Goal: Information Seeking & Learning: Learn about a topic

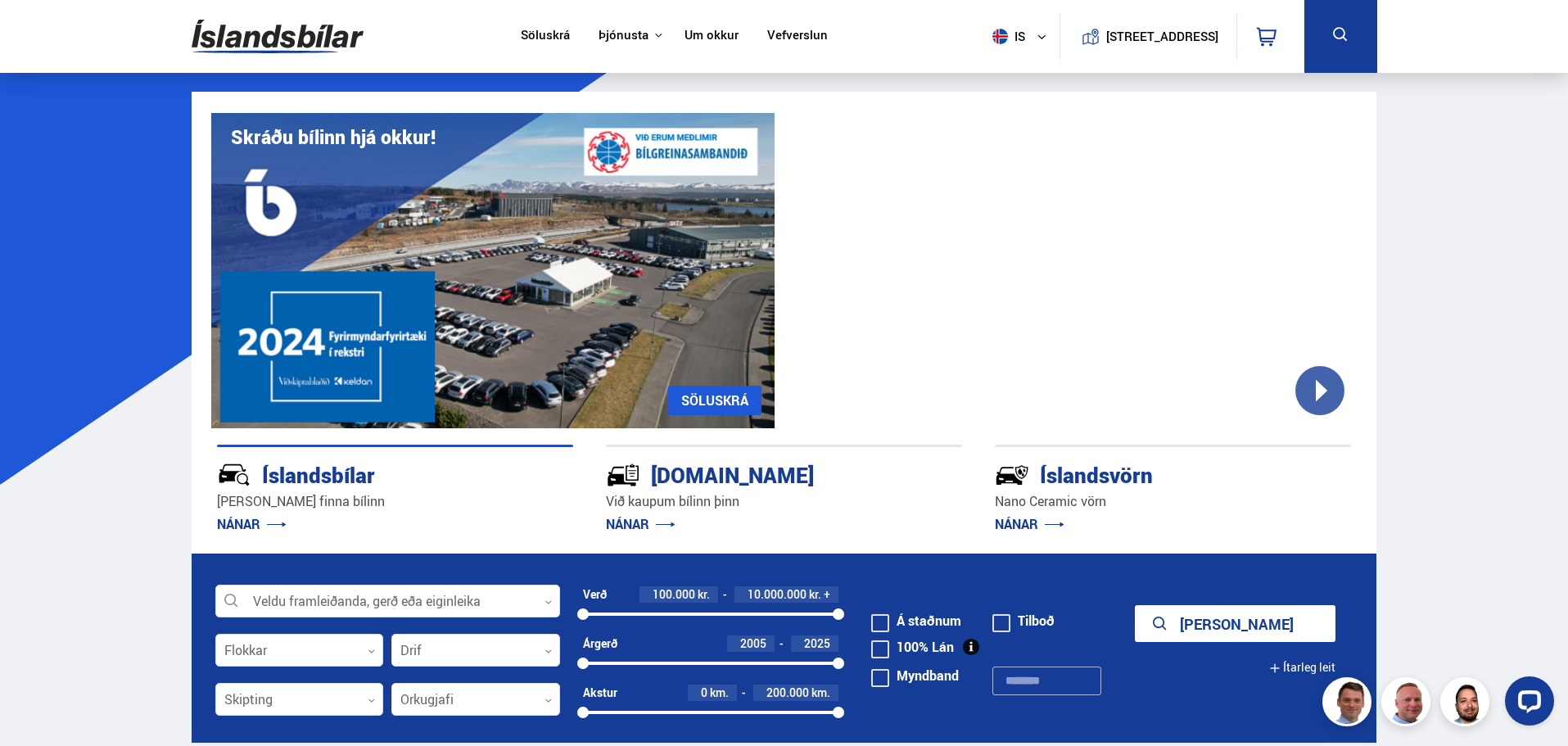
click at [533, 33] on link "Söluskrá" at bounding box center [545, 36] width 49 height 17
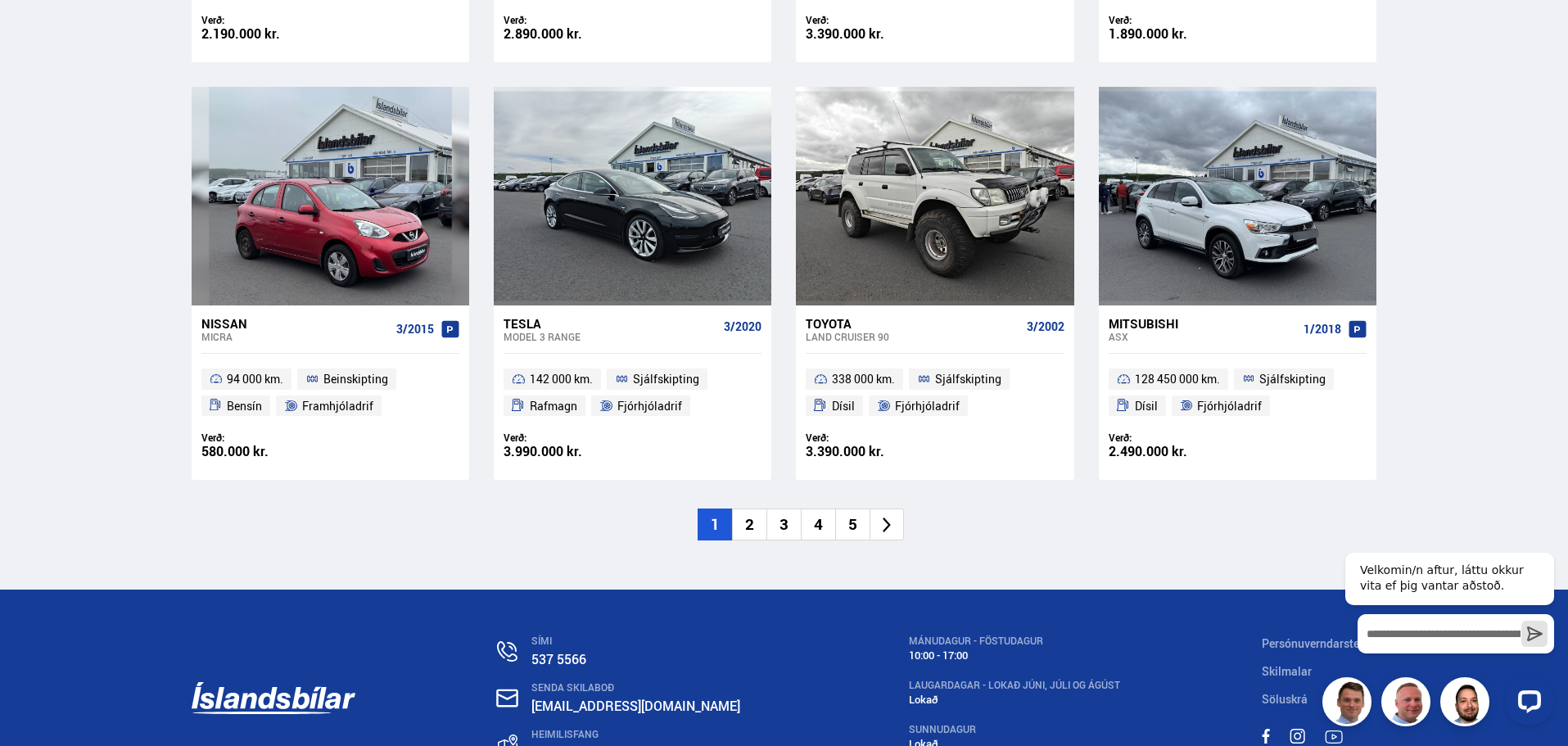
scroll to position [2457, 0]
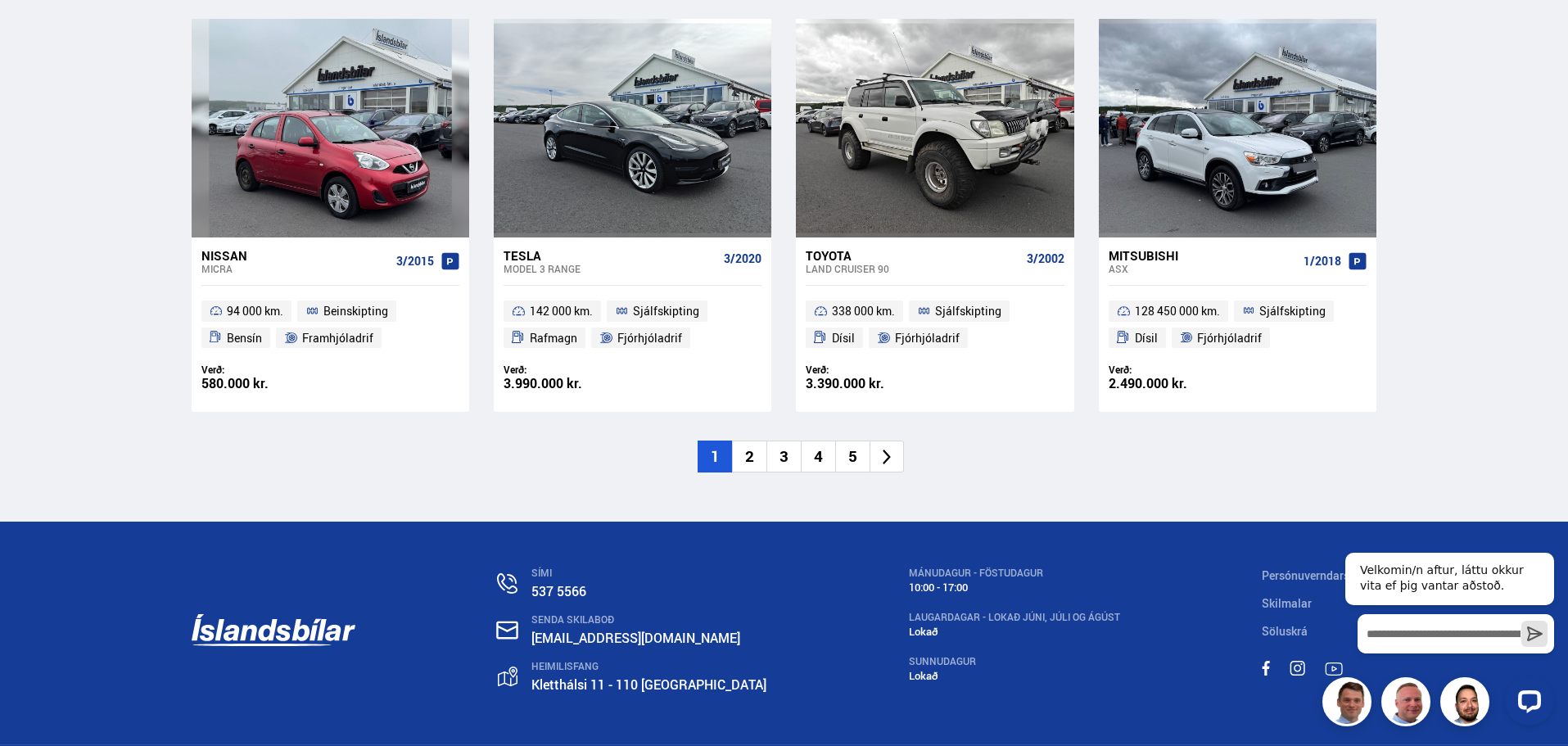
click at [756, 454] on li "2" at bounding box center [749, 456] width 35 height 32
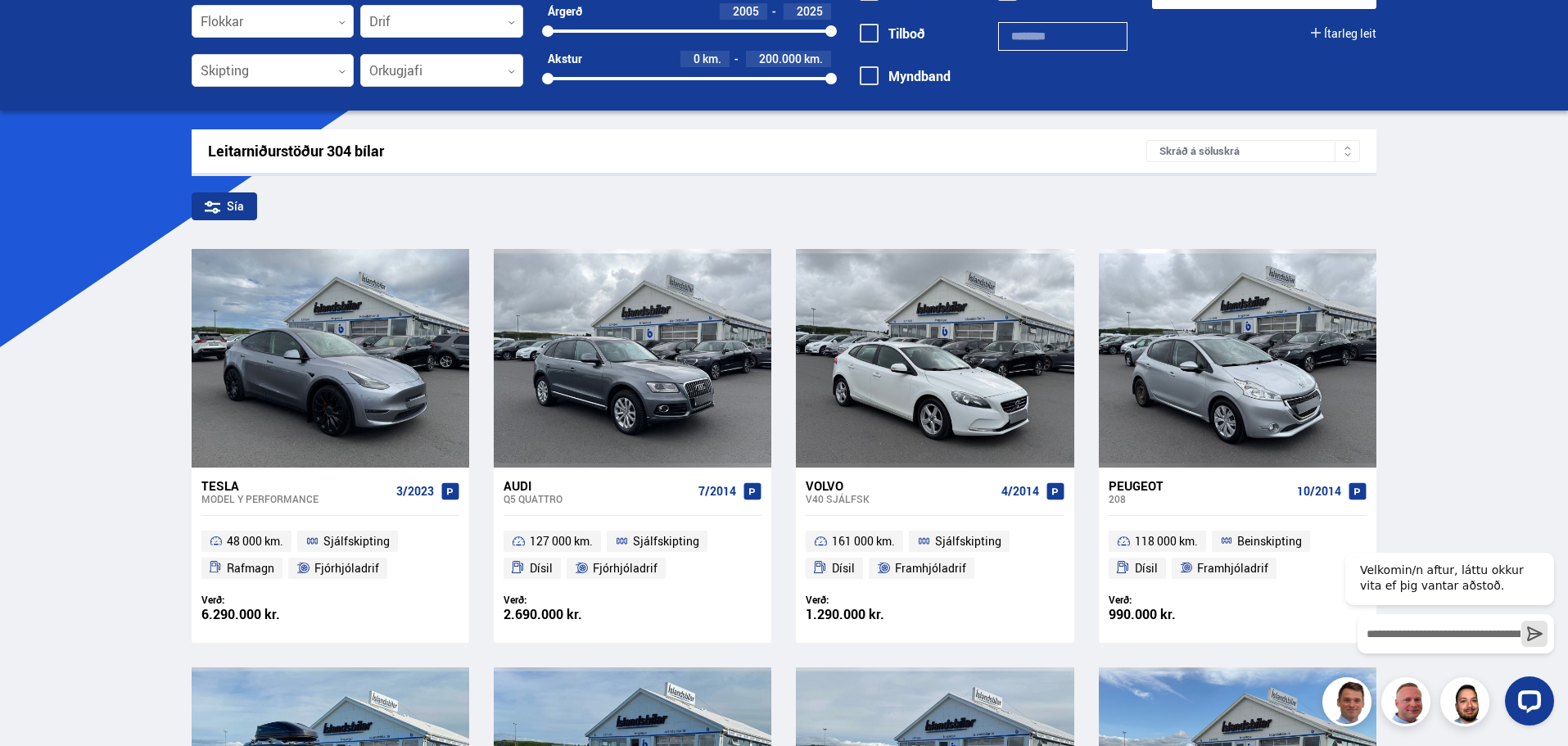
scroll to position [45, 0]
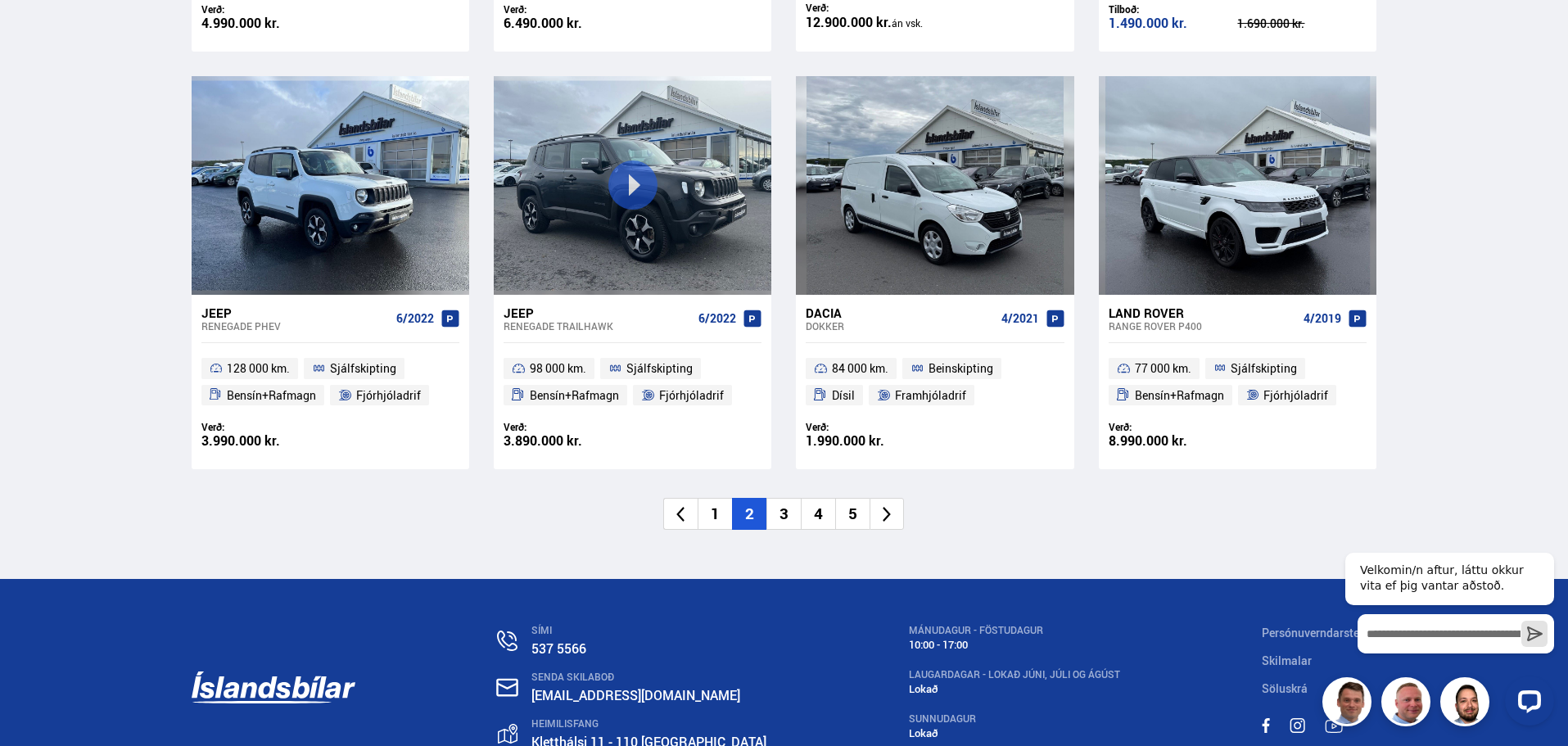
scroll to position [2457, 0]
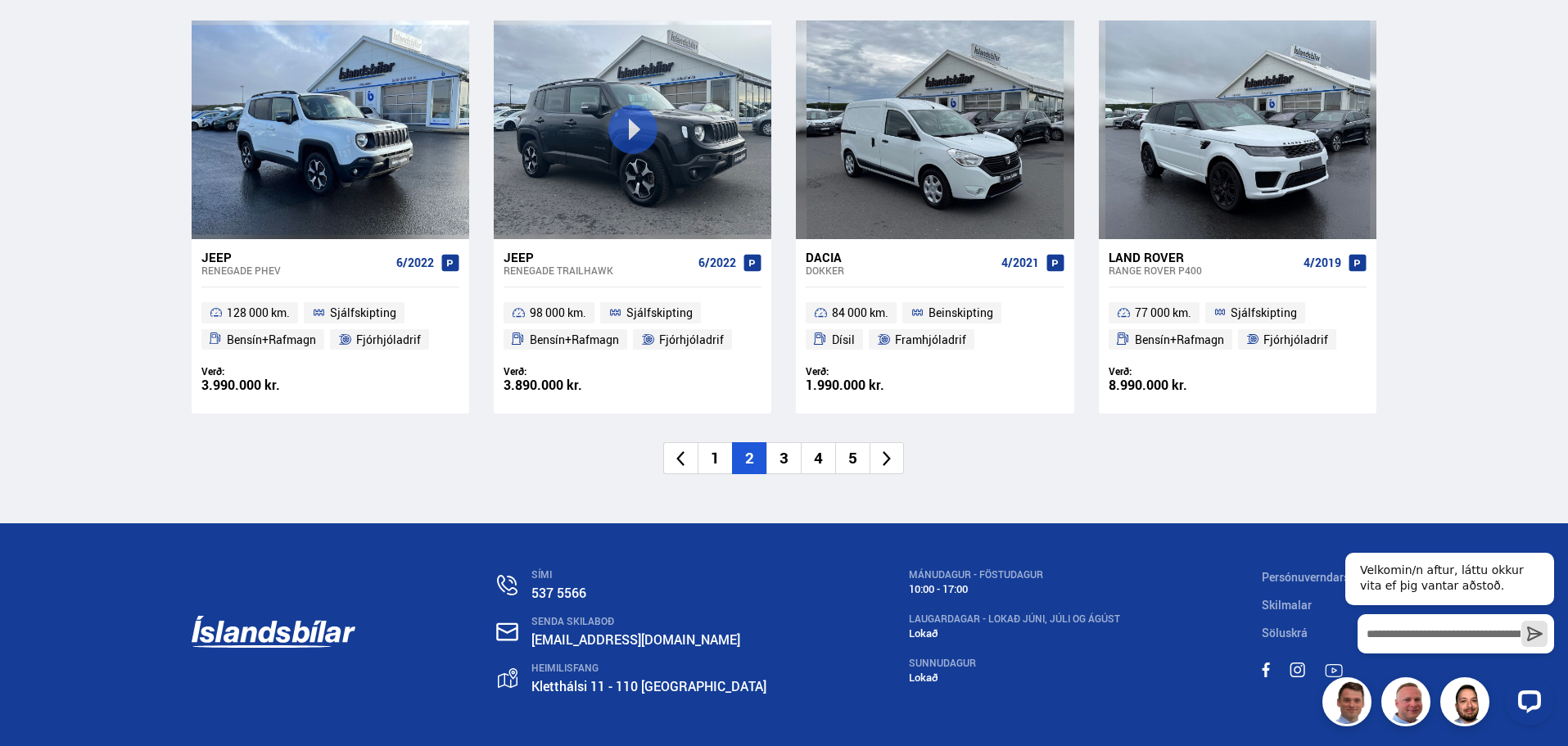
click at [785, 454] on li "3" at bounding box center [784, 458] width 35 height 32
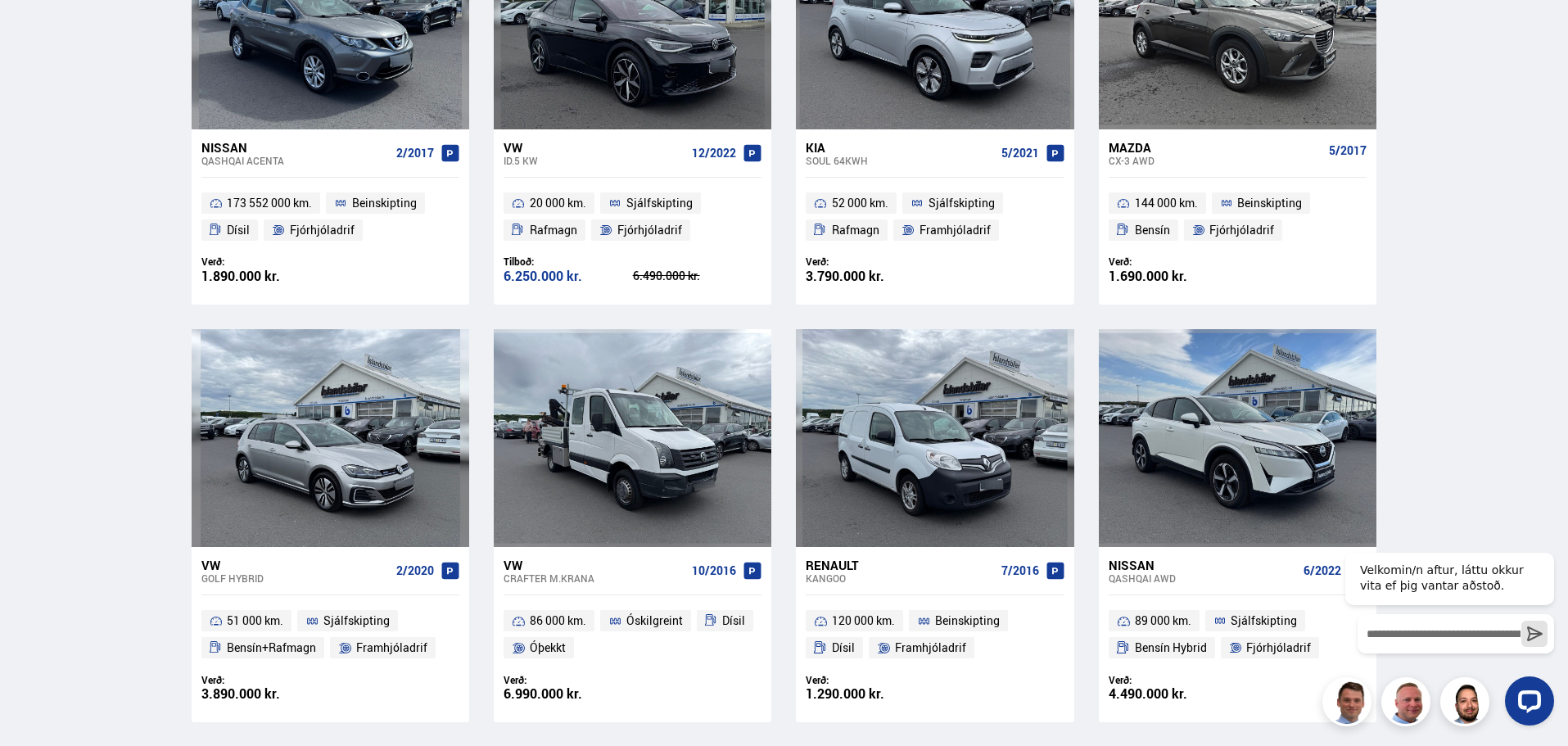
scroll to position [1475, 0]
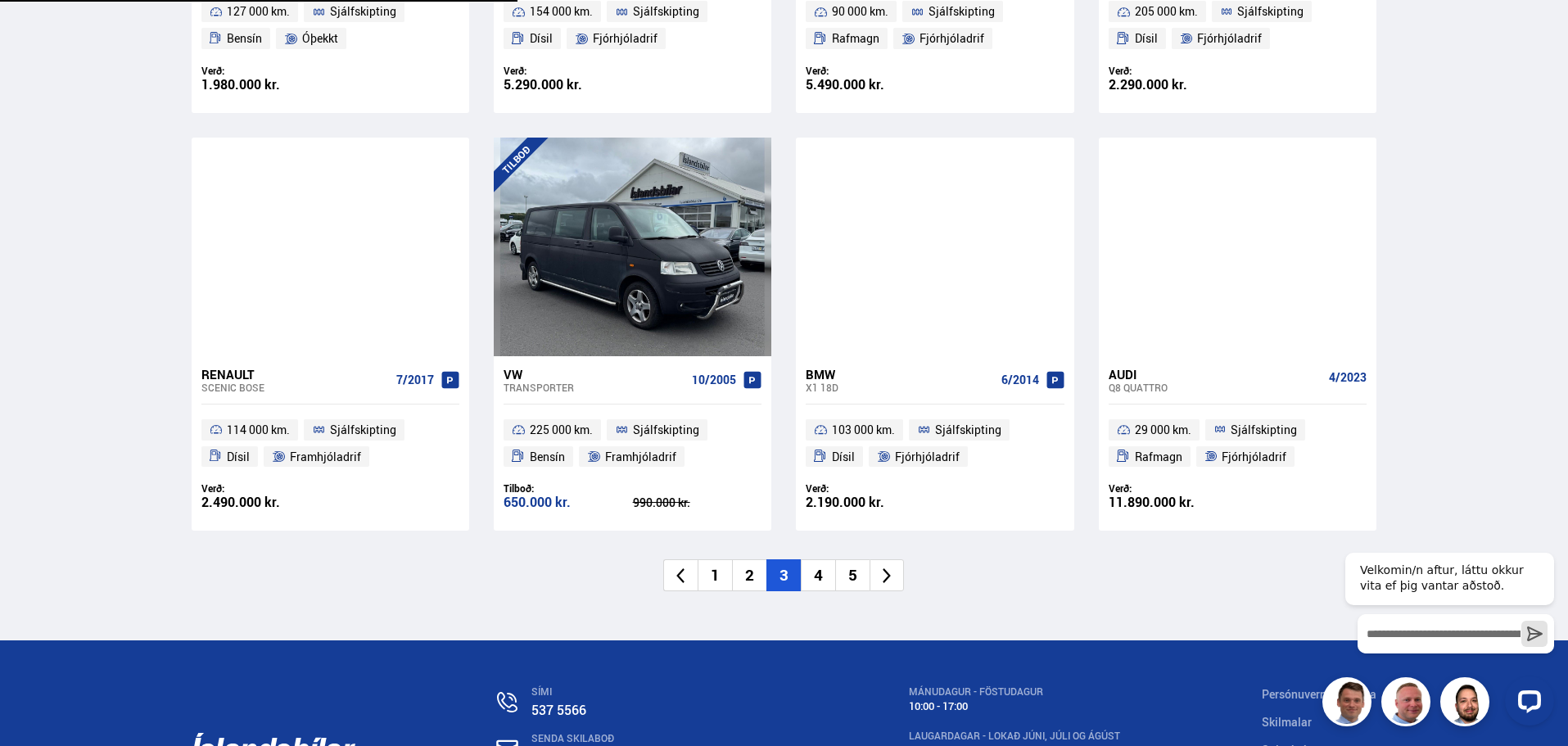
scroll to position [2516, 0]
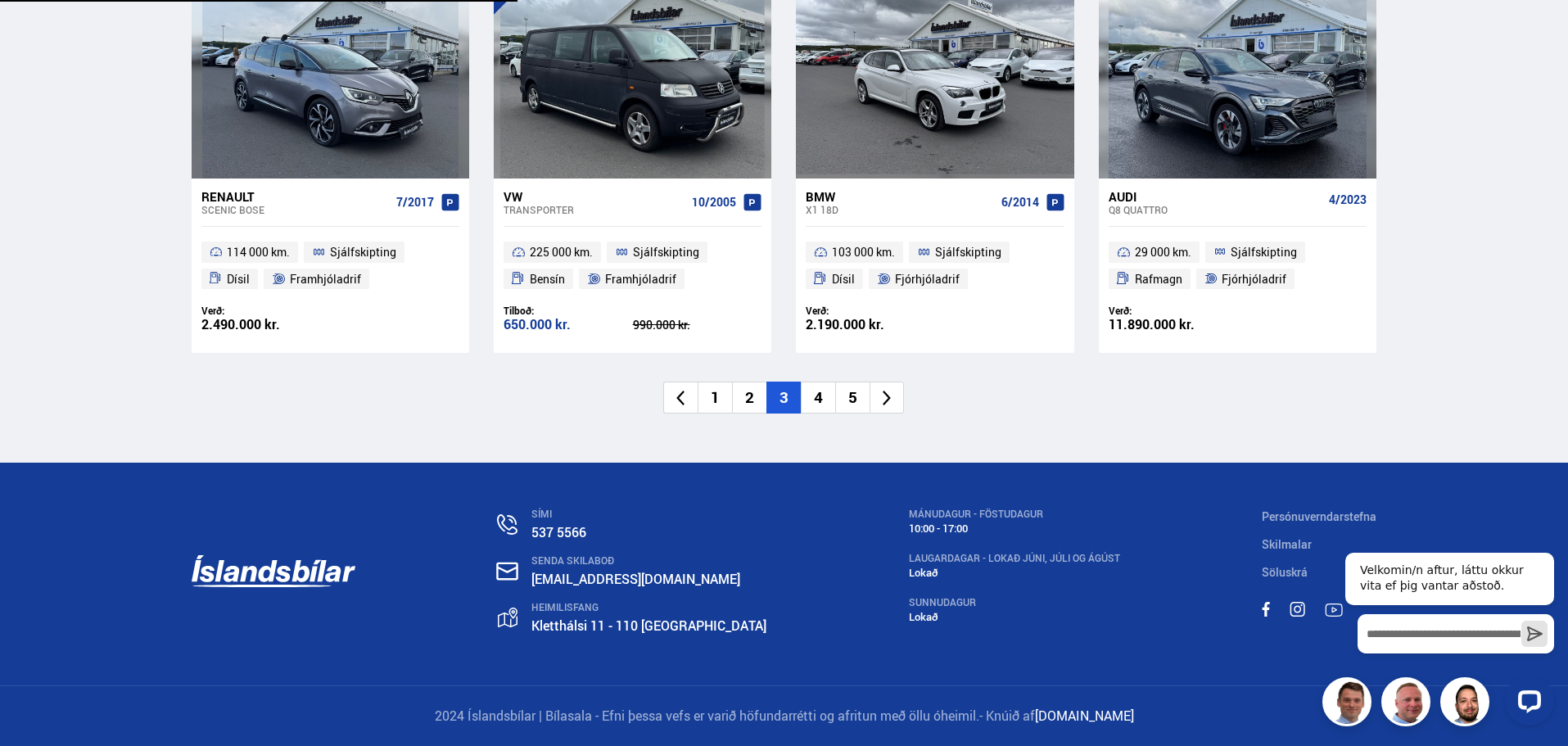
click at [816, 398] on li "4" at bounding box center [819, 397] width 35 height 32
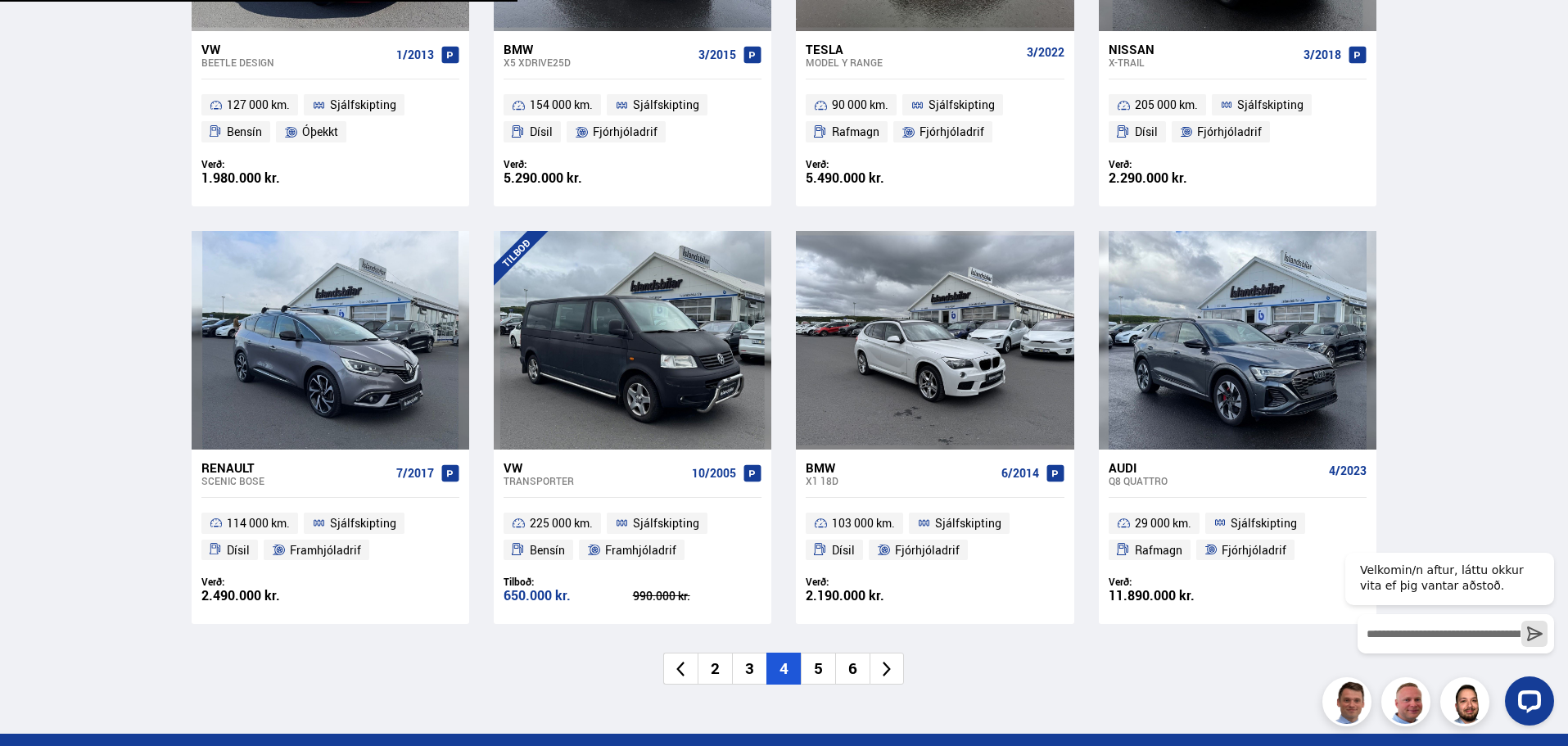
scroll to position [2375, 0]
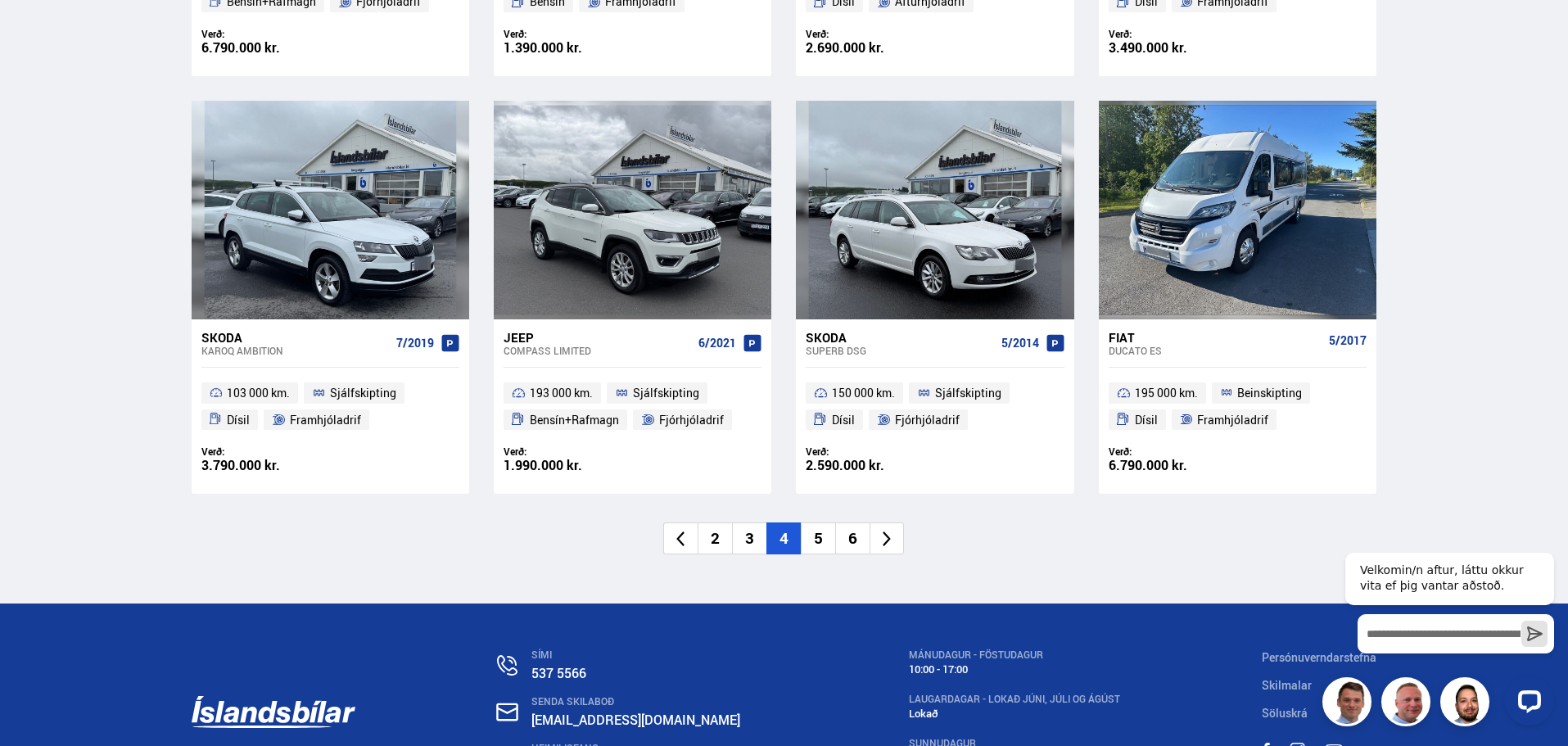
click at [821, 533] on li "5" at bounding box center [819, 538] width 35 height 32
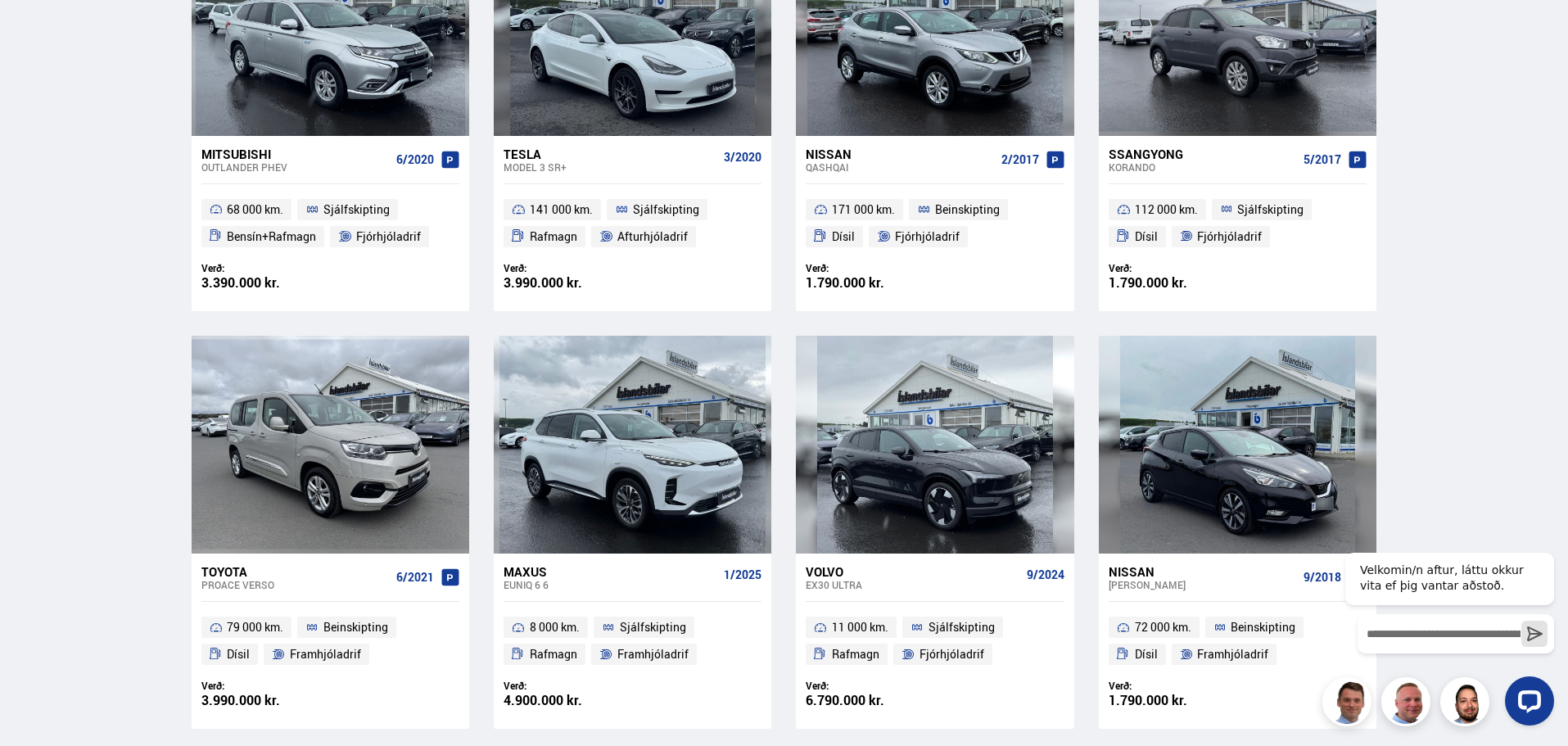
scroll to position [1147, 0]
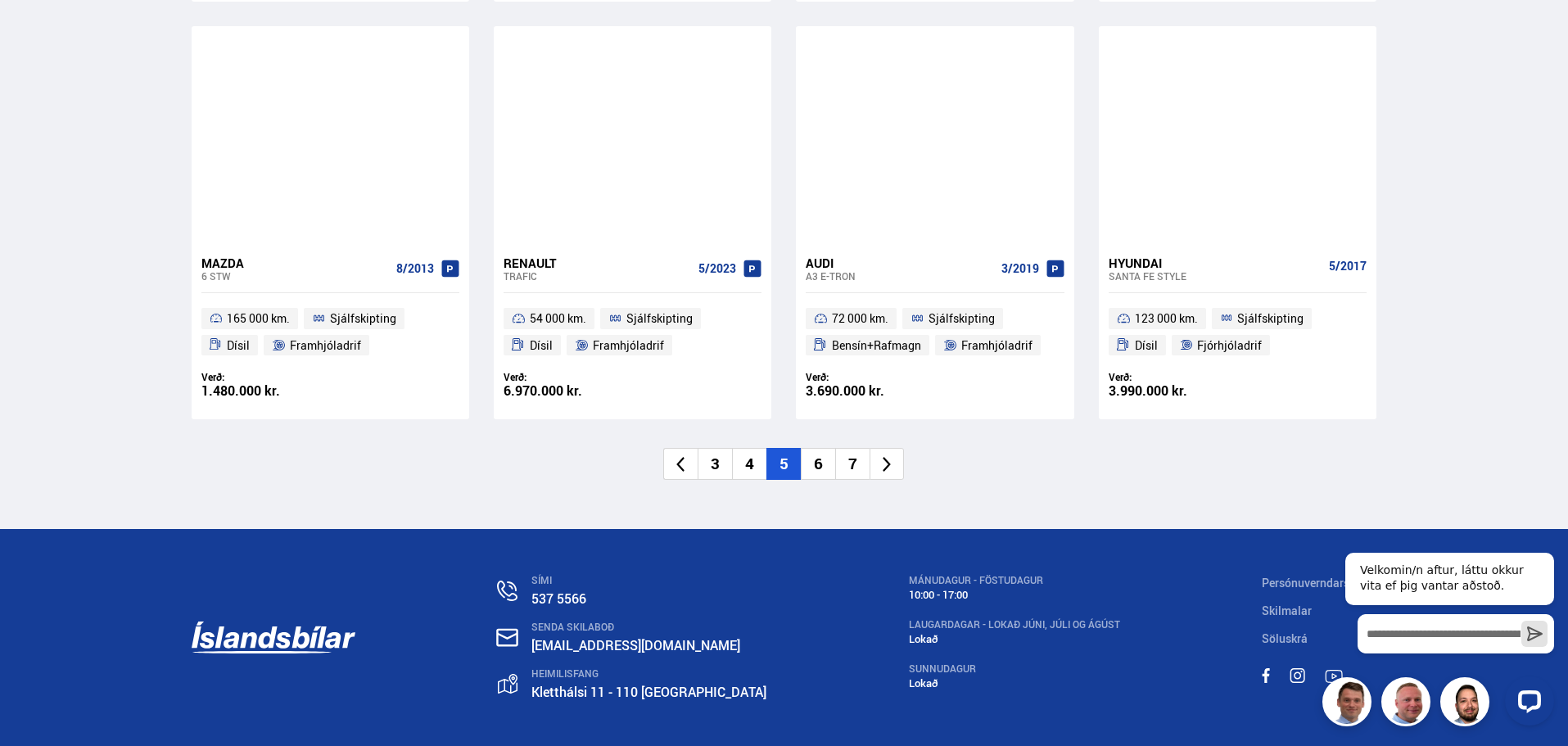
scroll to position [2457, 0]
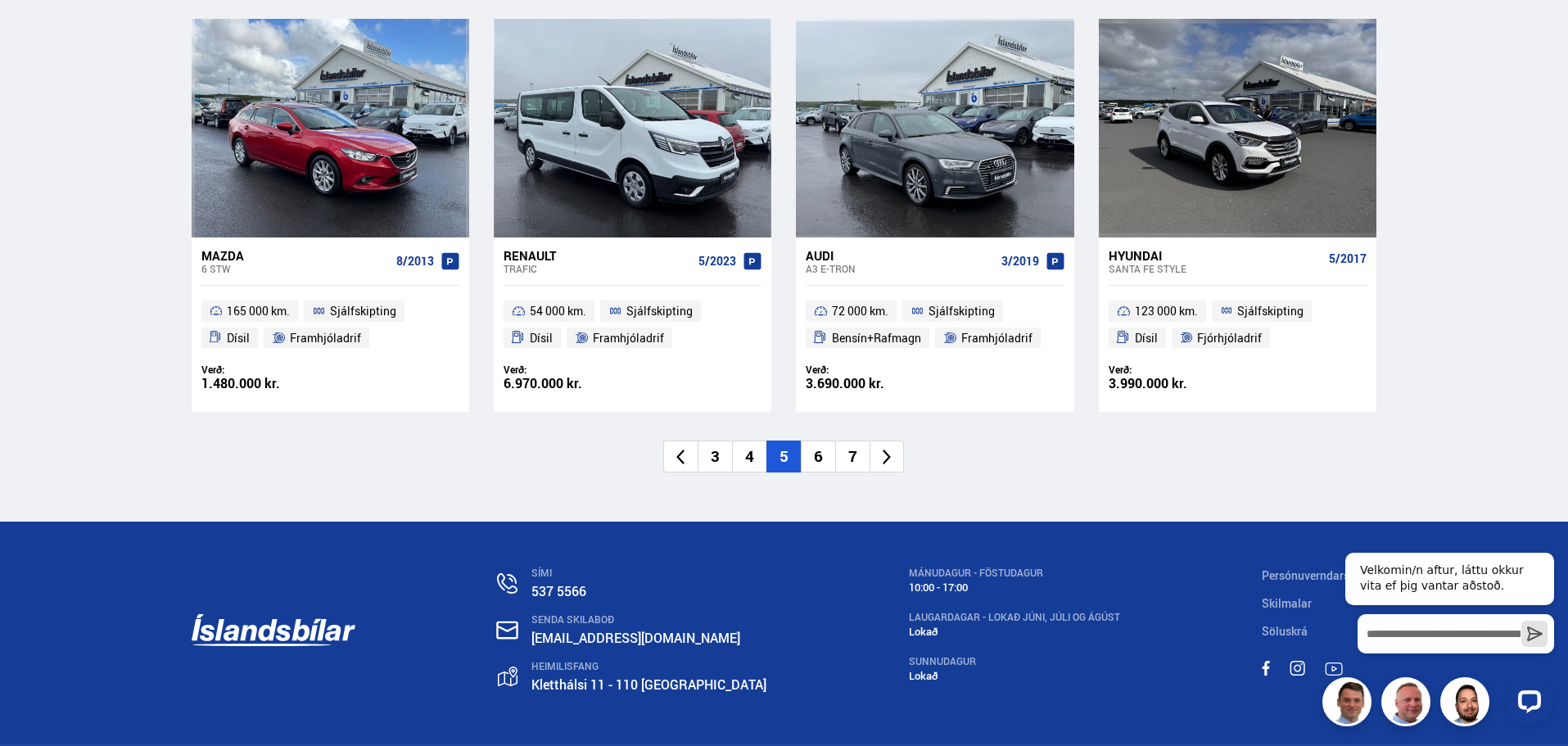
click at [815, 456] on li "6" at bounding box center [819, 456] width 35 height 32
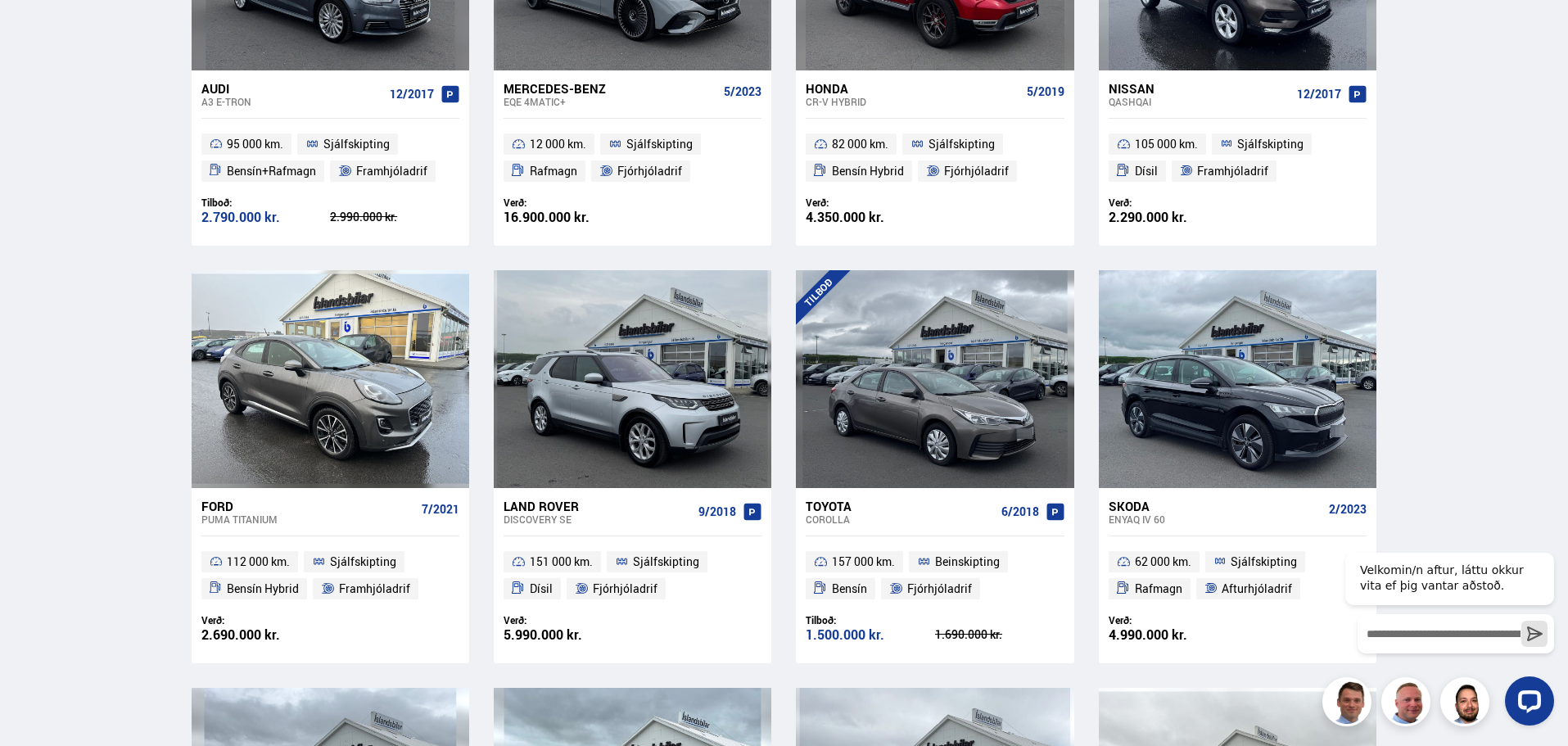
scroll to position [573, 0]
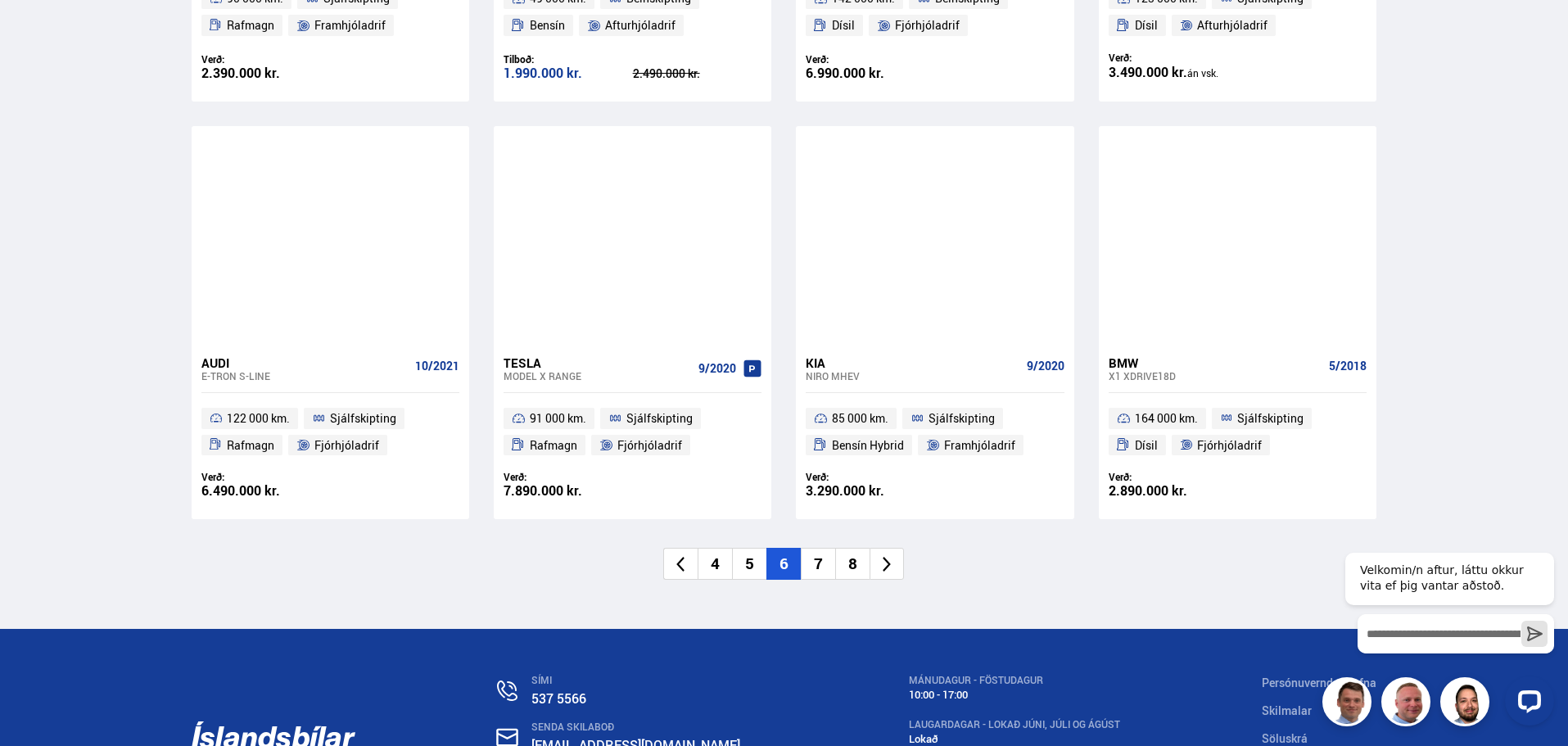
scroll to position [2375, 0]
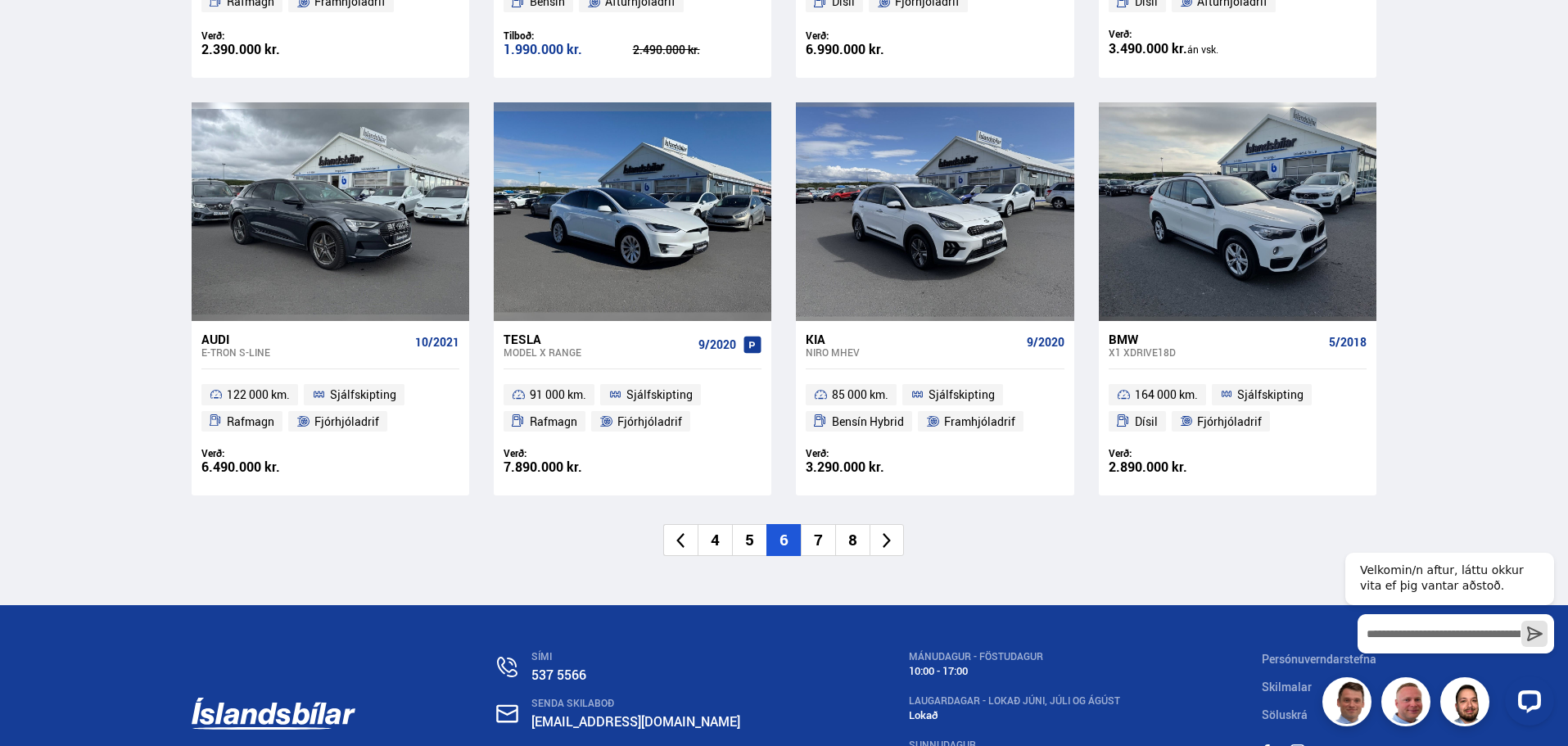
click at [818, 540] on li "7" at bounding box center [819, 540] width 35 height 32
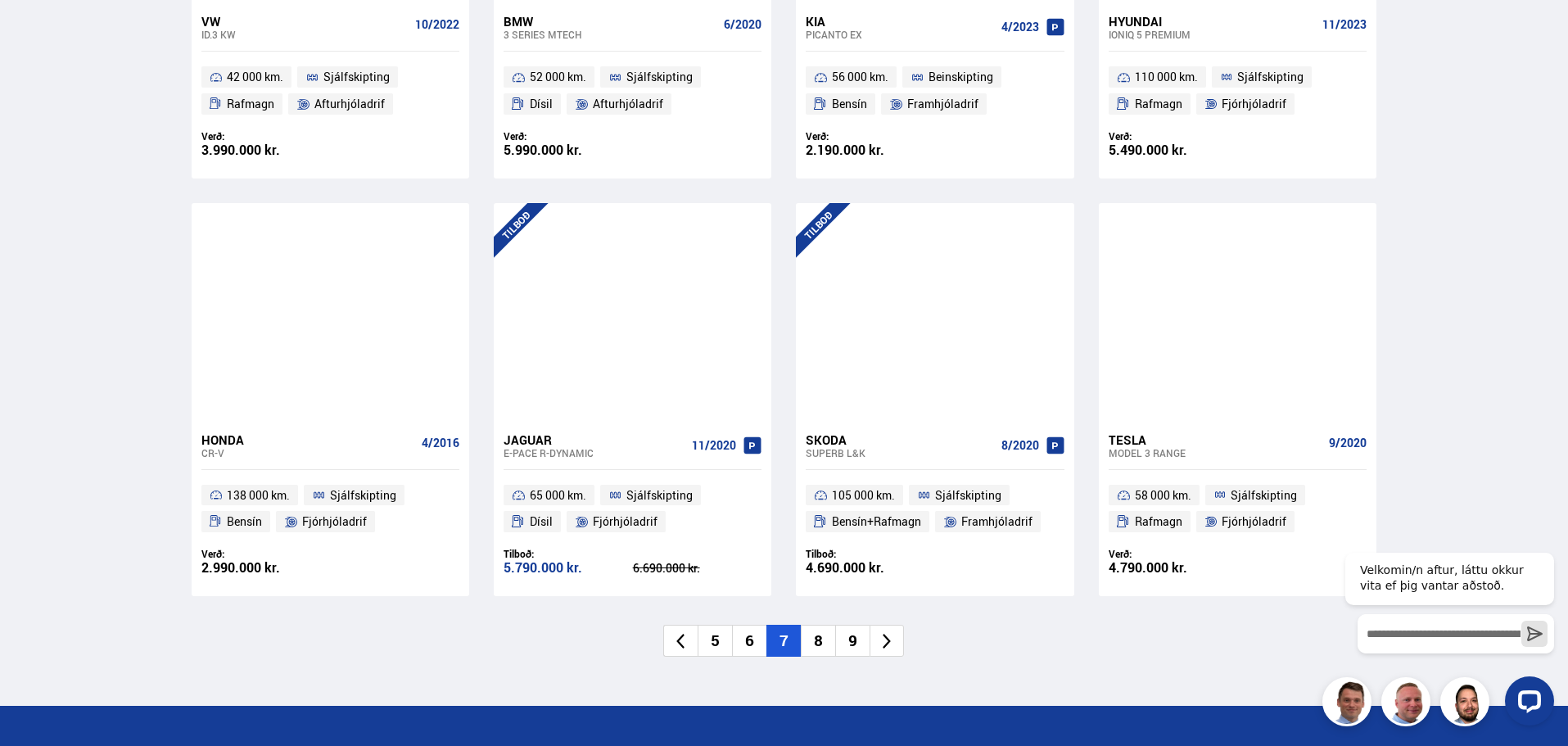
scroll to position [2375, 0]
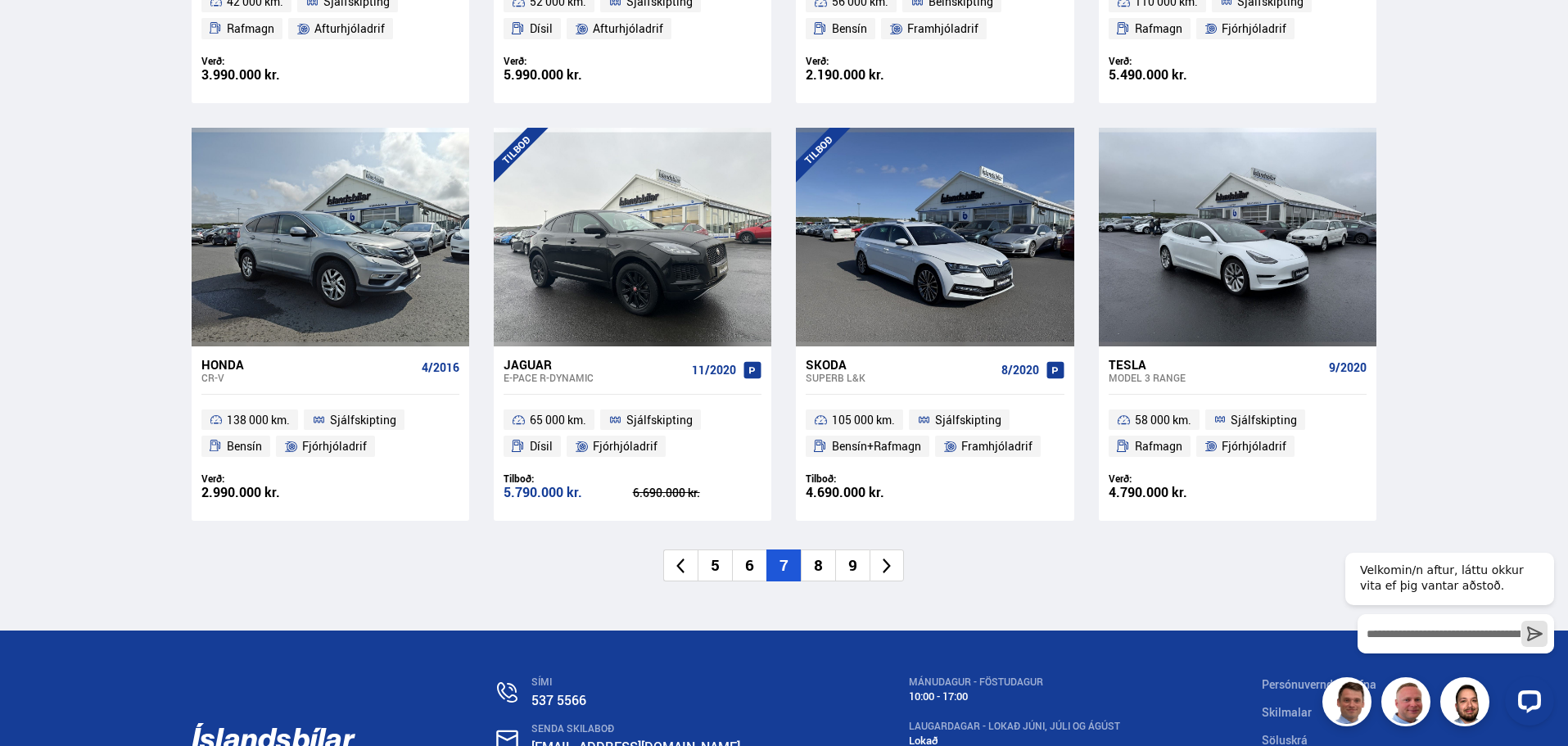
click at [814, 550] on li "8" at bounding box center [819, 565] width 35 height 32
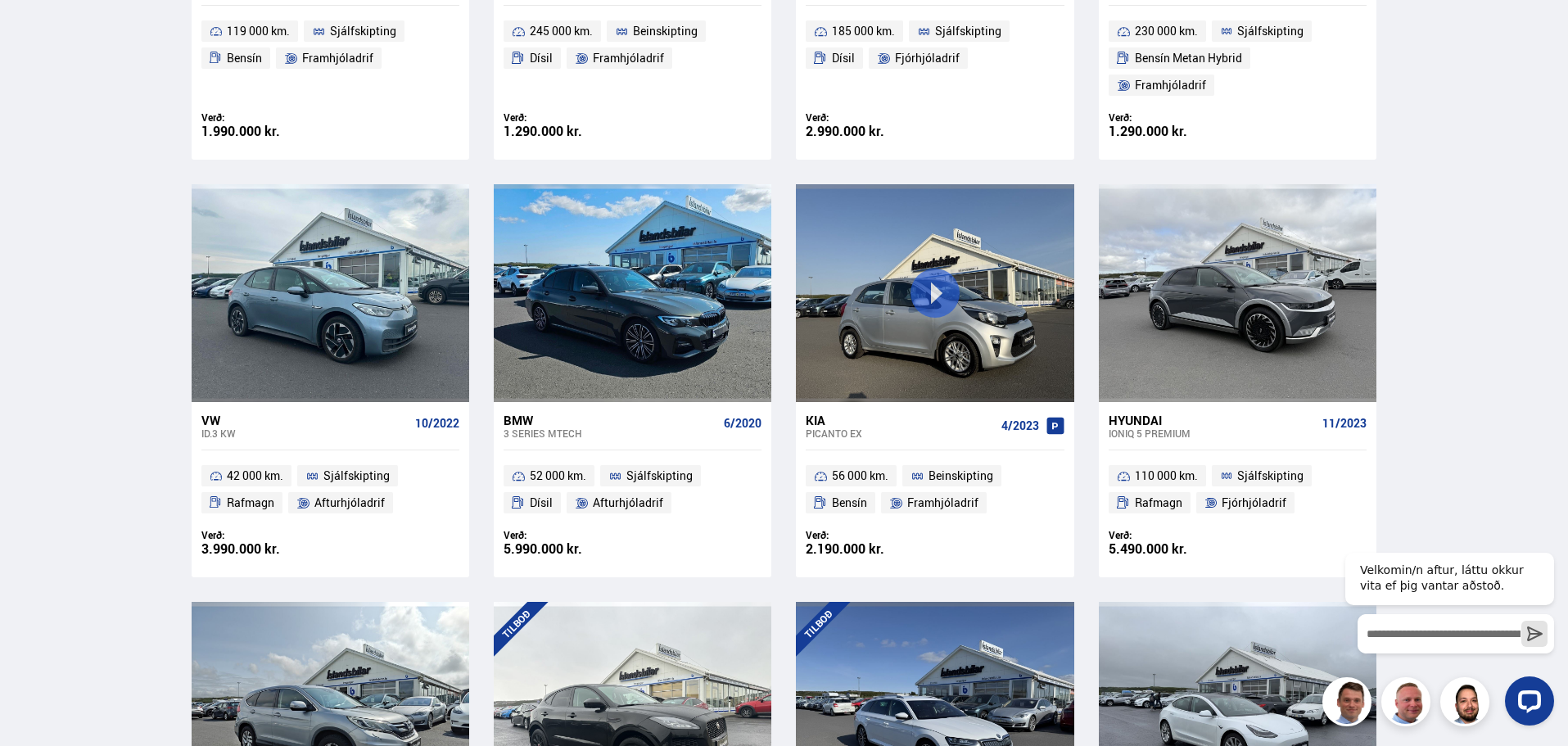
scroll to position [1285, 0]
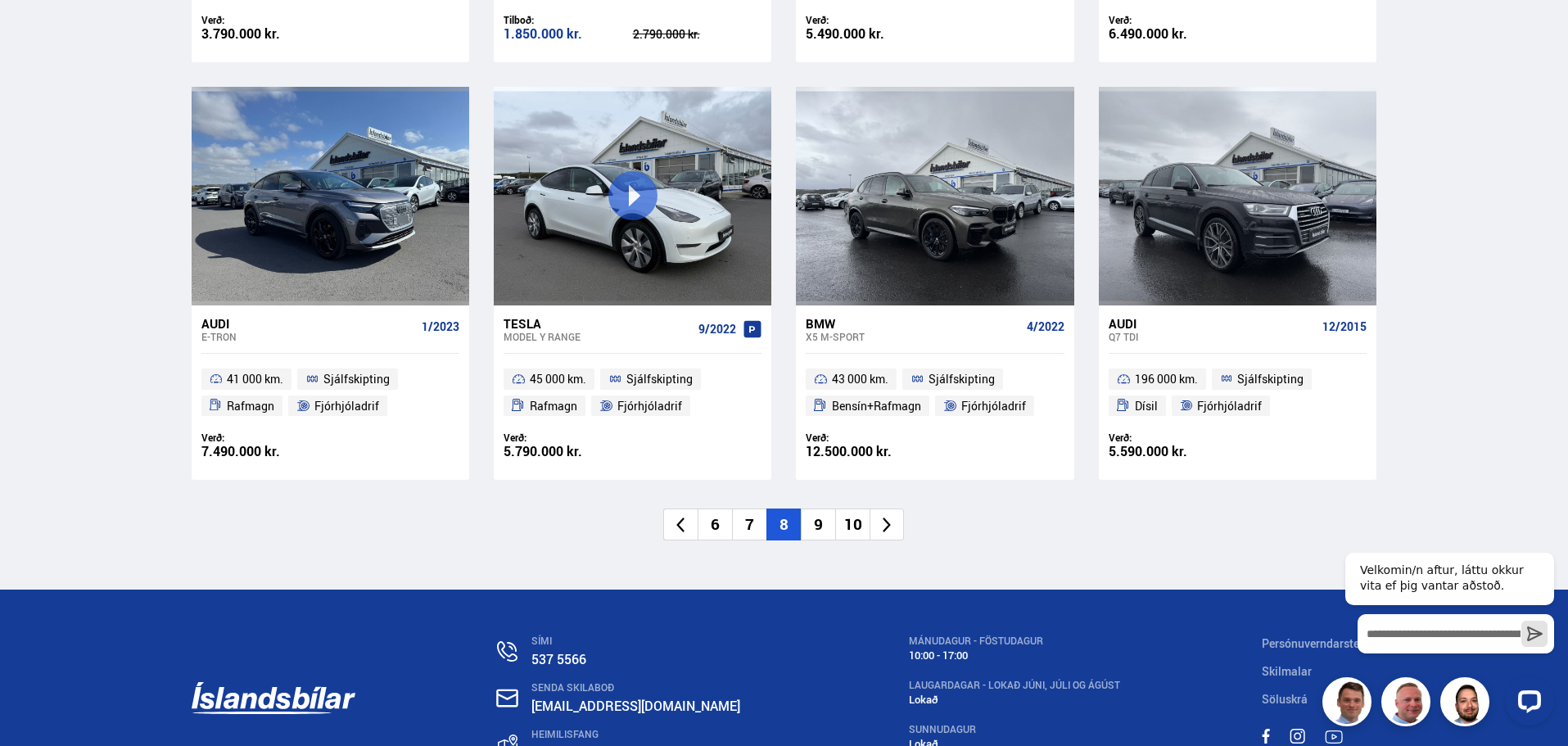
scroll to position [2457, 0]
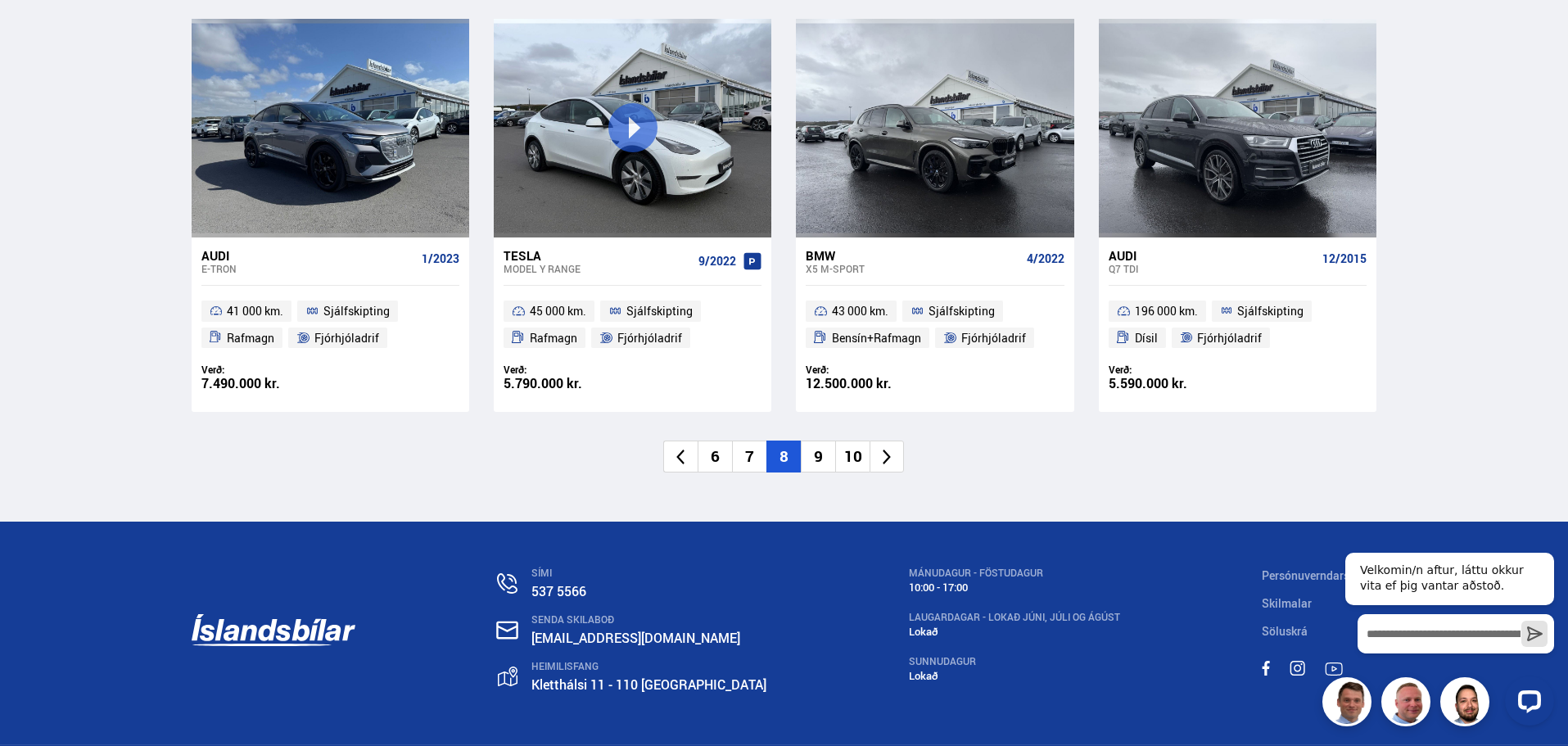
click at [815, 454] on li "9" at bounding box center [819, 456] width 35 height 32
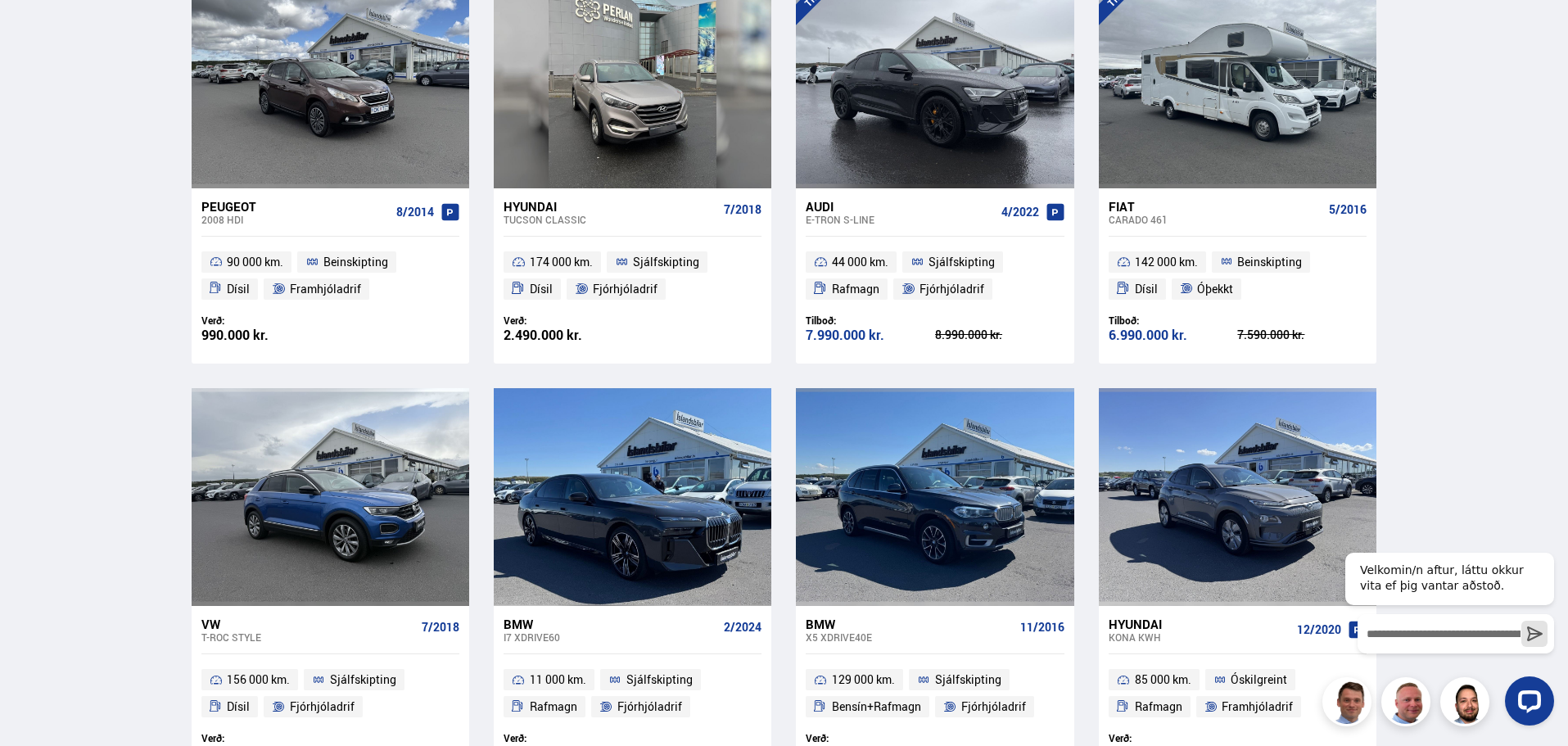
scroll to position [287, 0]
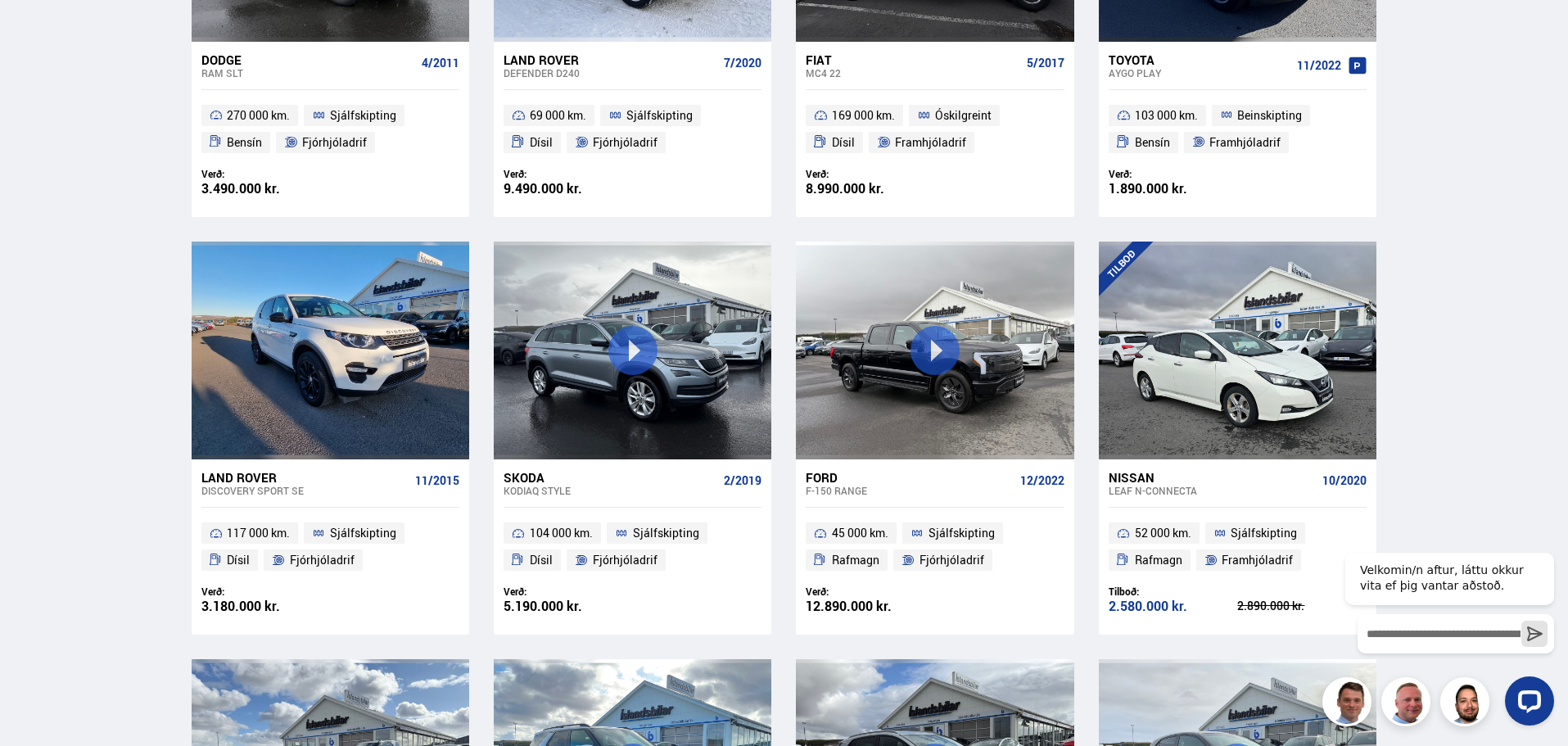
scroll to position [983, 0]
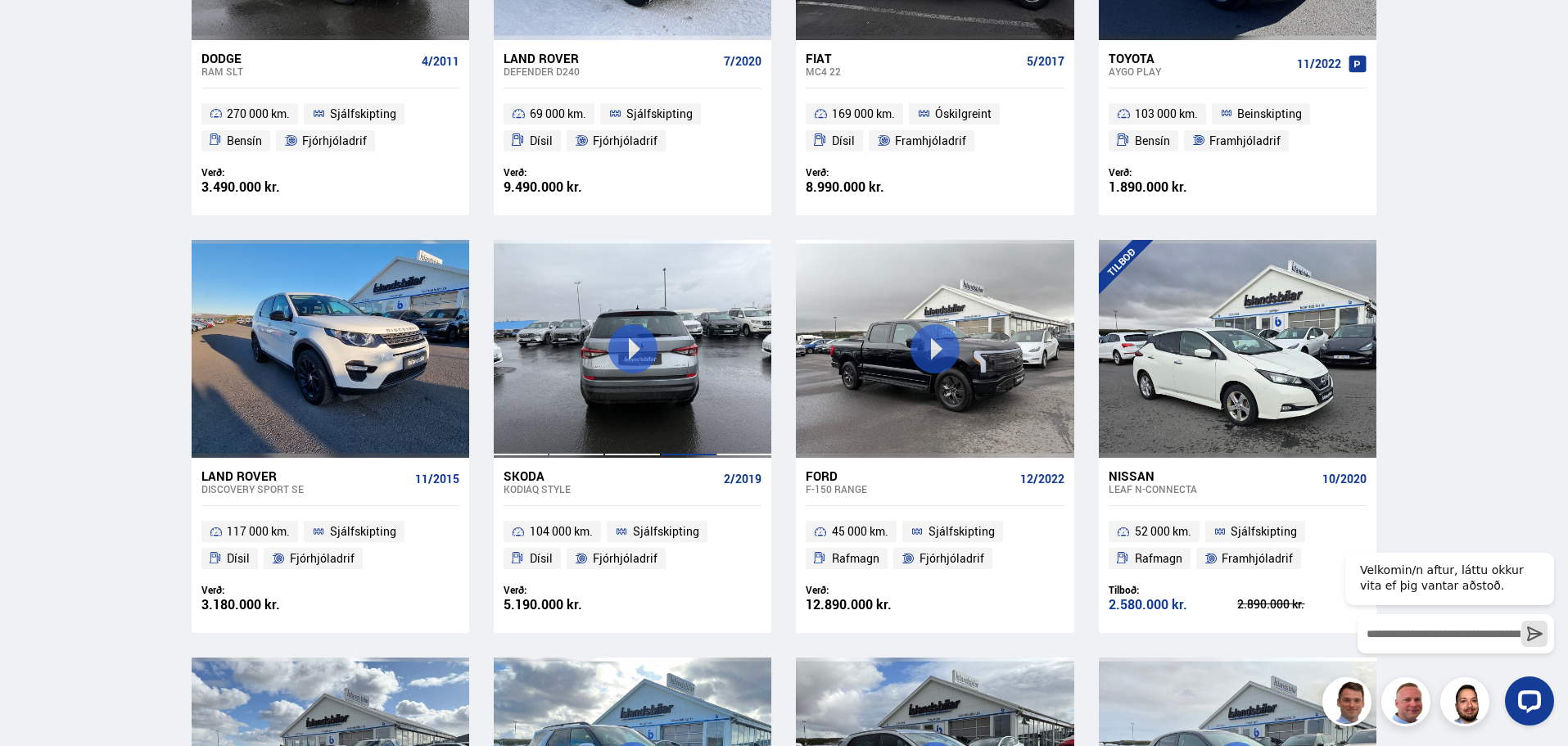
click at [664, 375] on div at bounding box center [688, 349] width 55 height 218
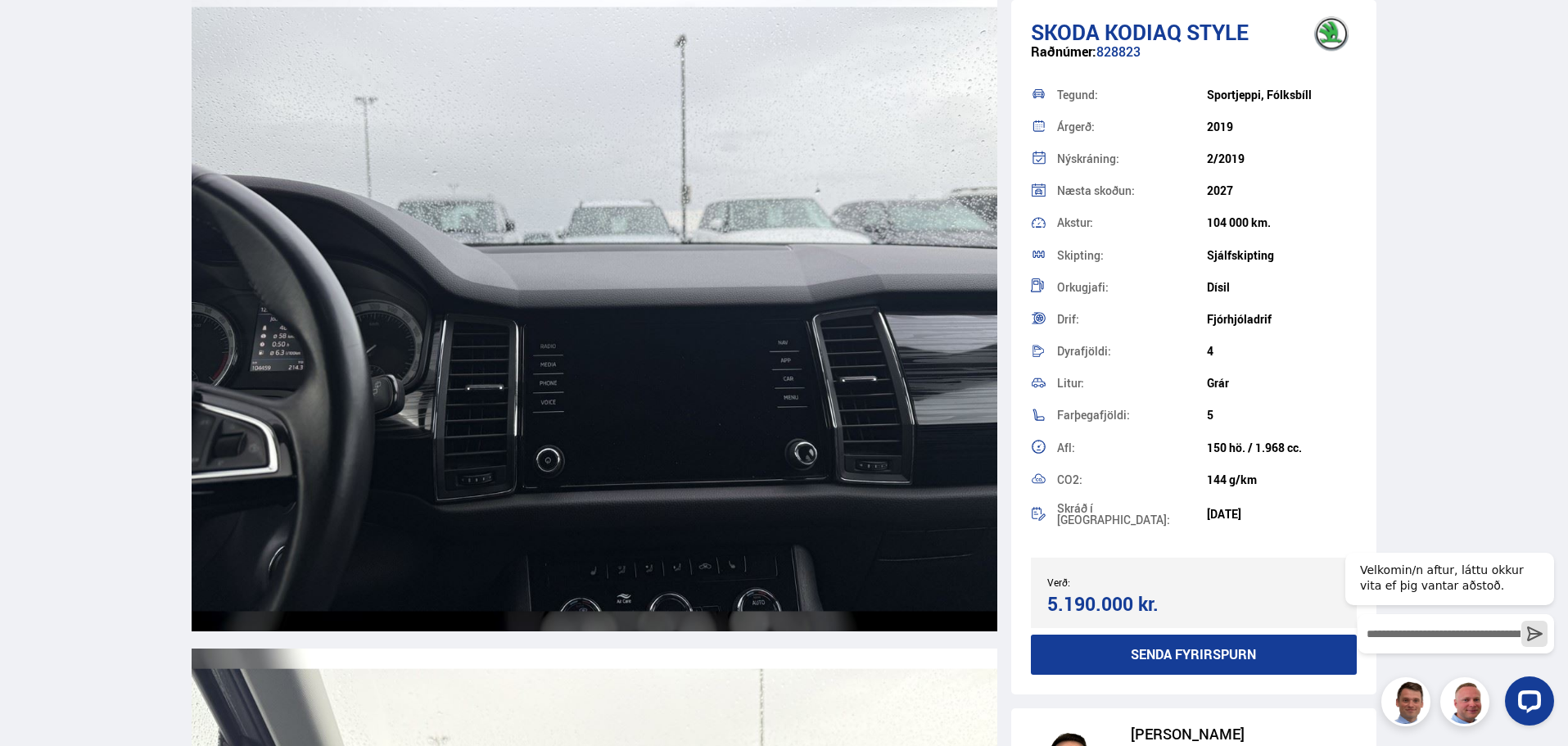
scroll to position [8355, 0]
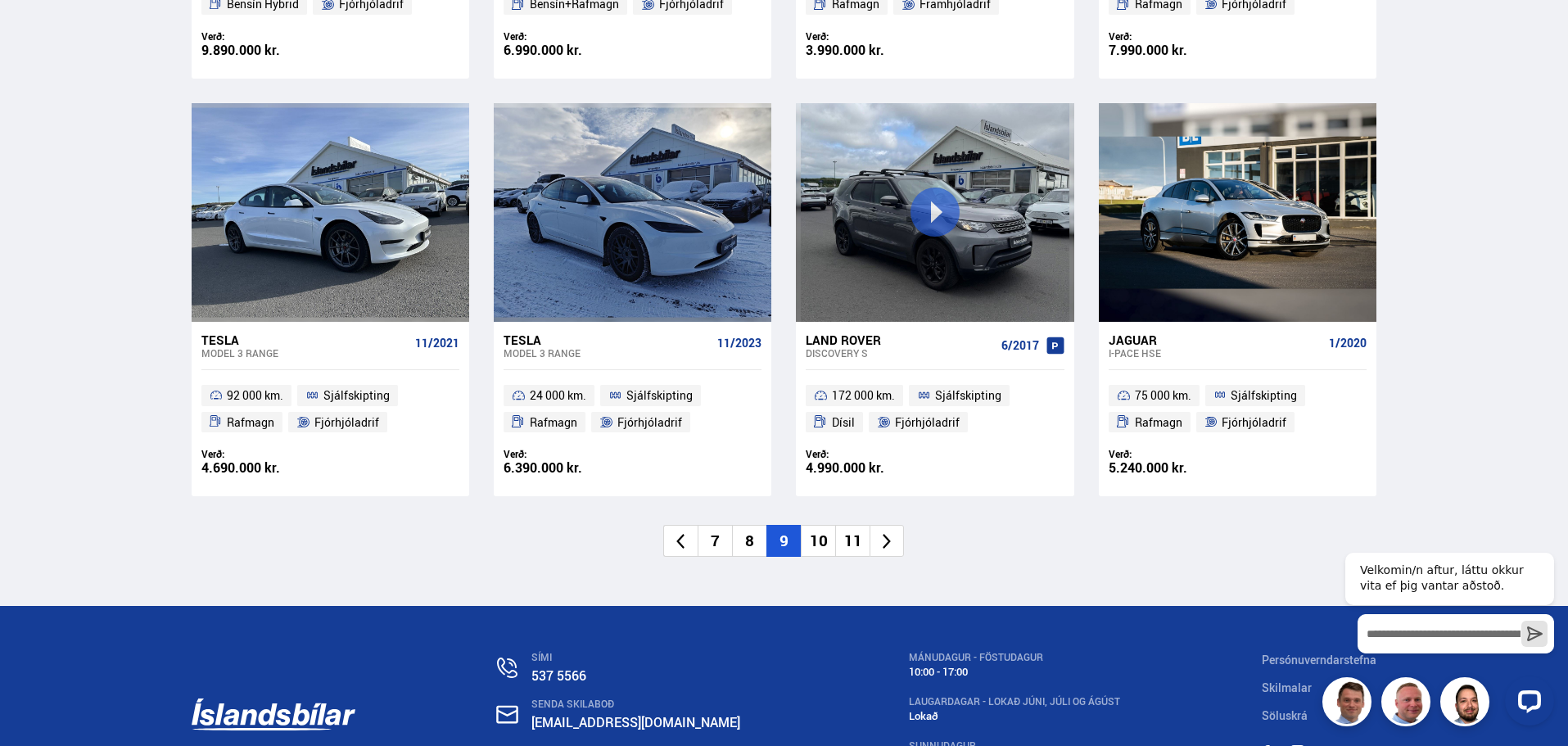
scroll to position [2387, 0]
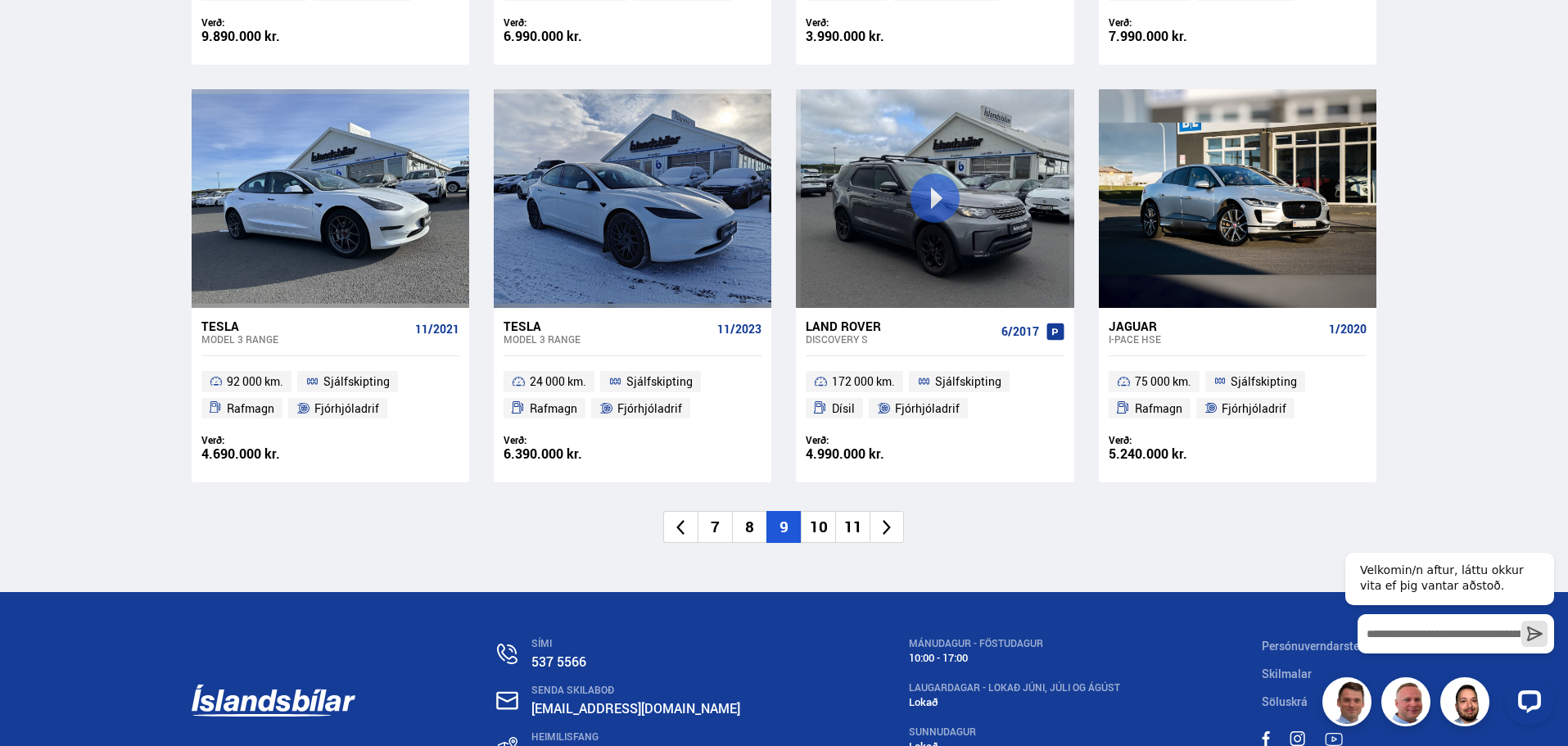
click at [812, 527] on li "10" at bounding box center [819, 527] width 35 height 32
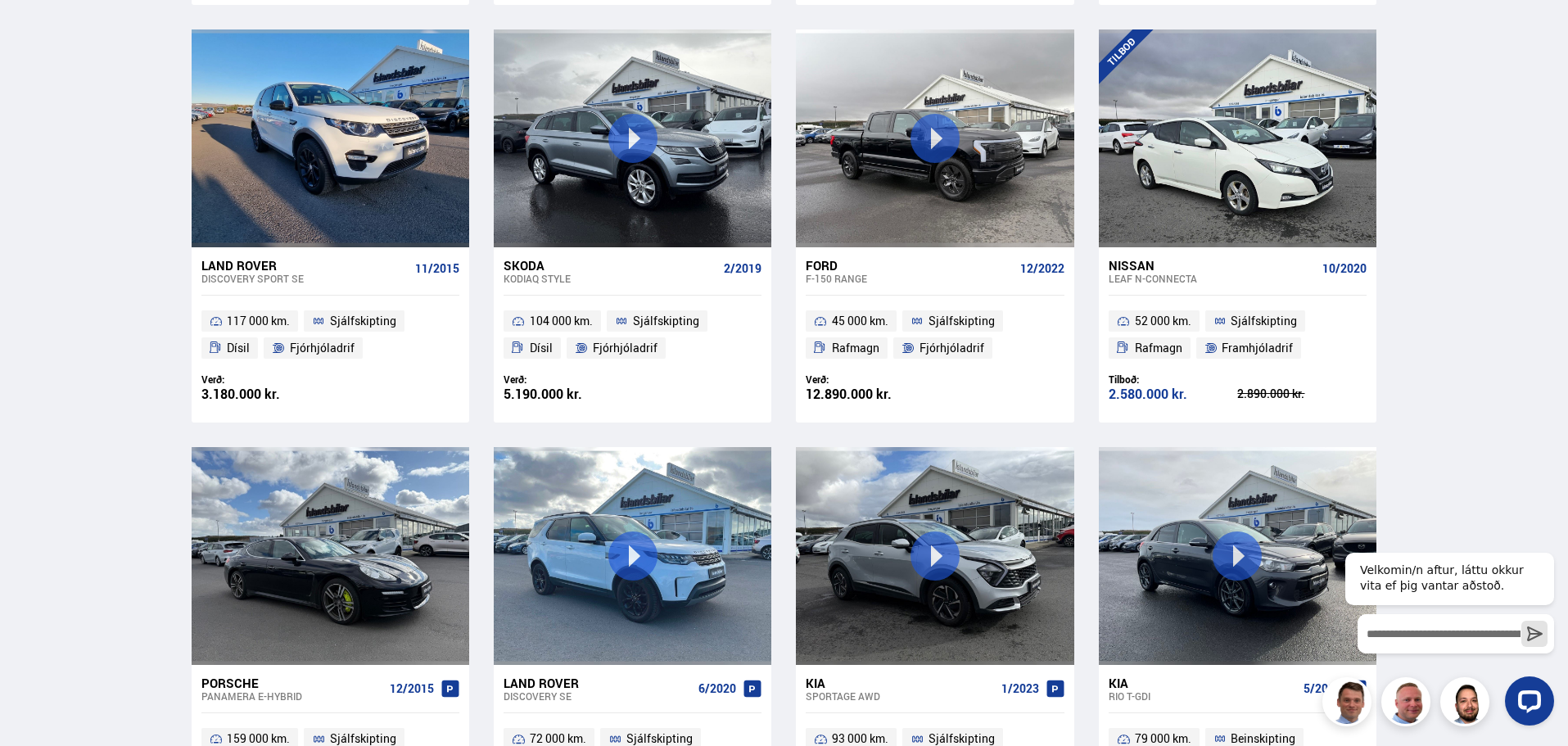
scroll to position [553, 0]
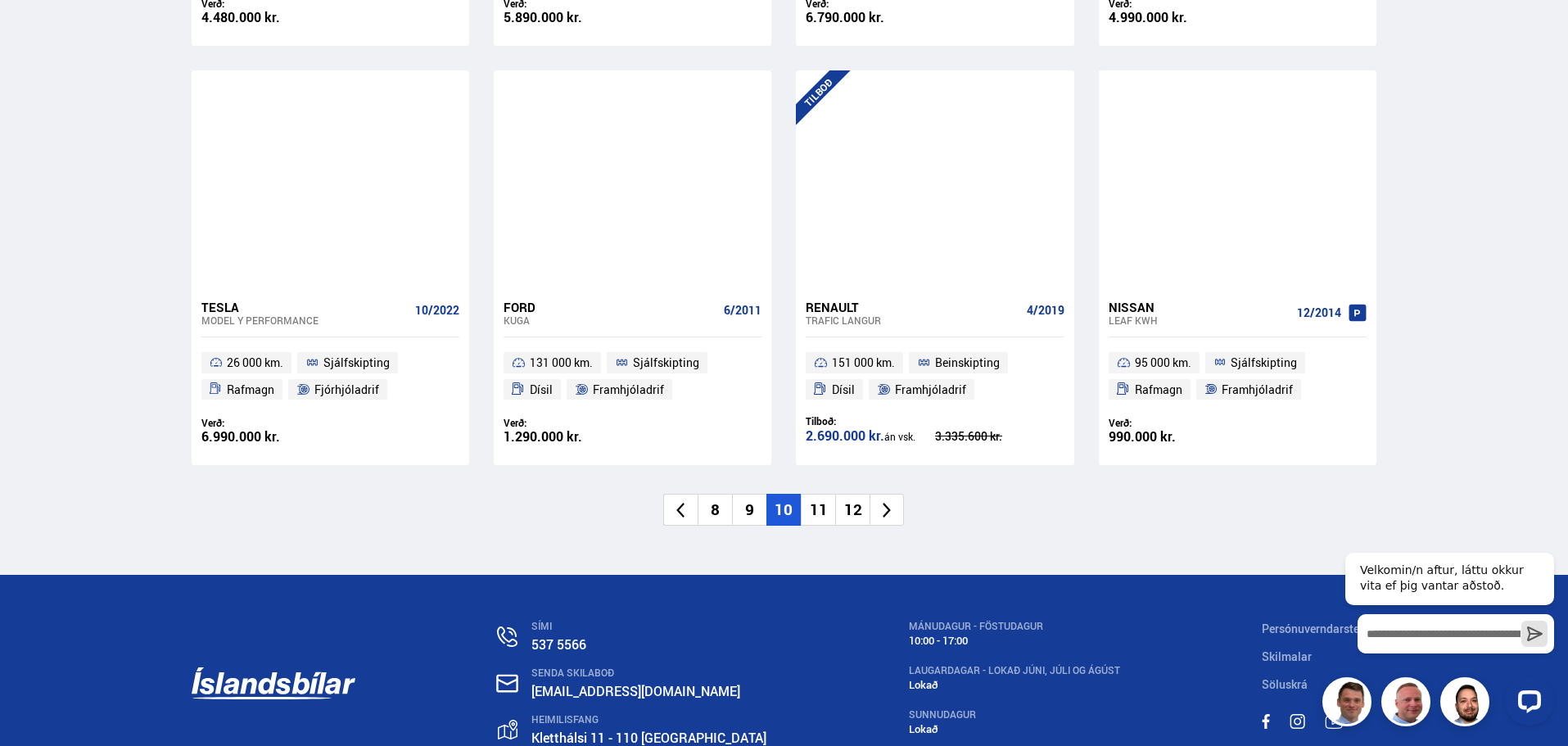
scroll to position [2457, 0]
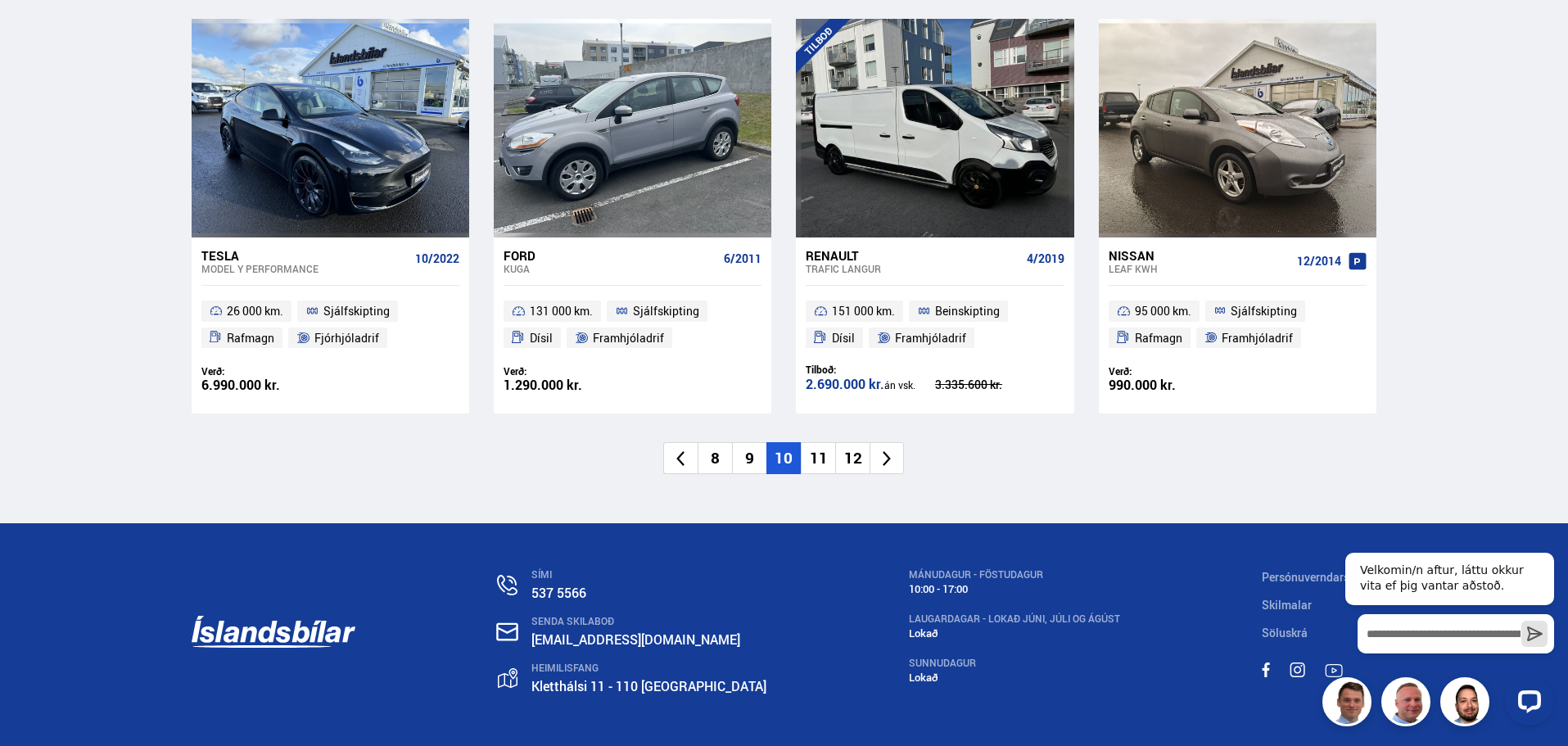
click at [822, 455] on li "11" at bounding box center [819, 458] width 35 height 32
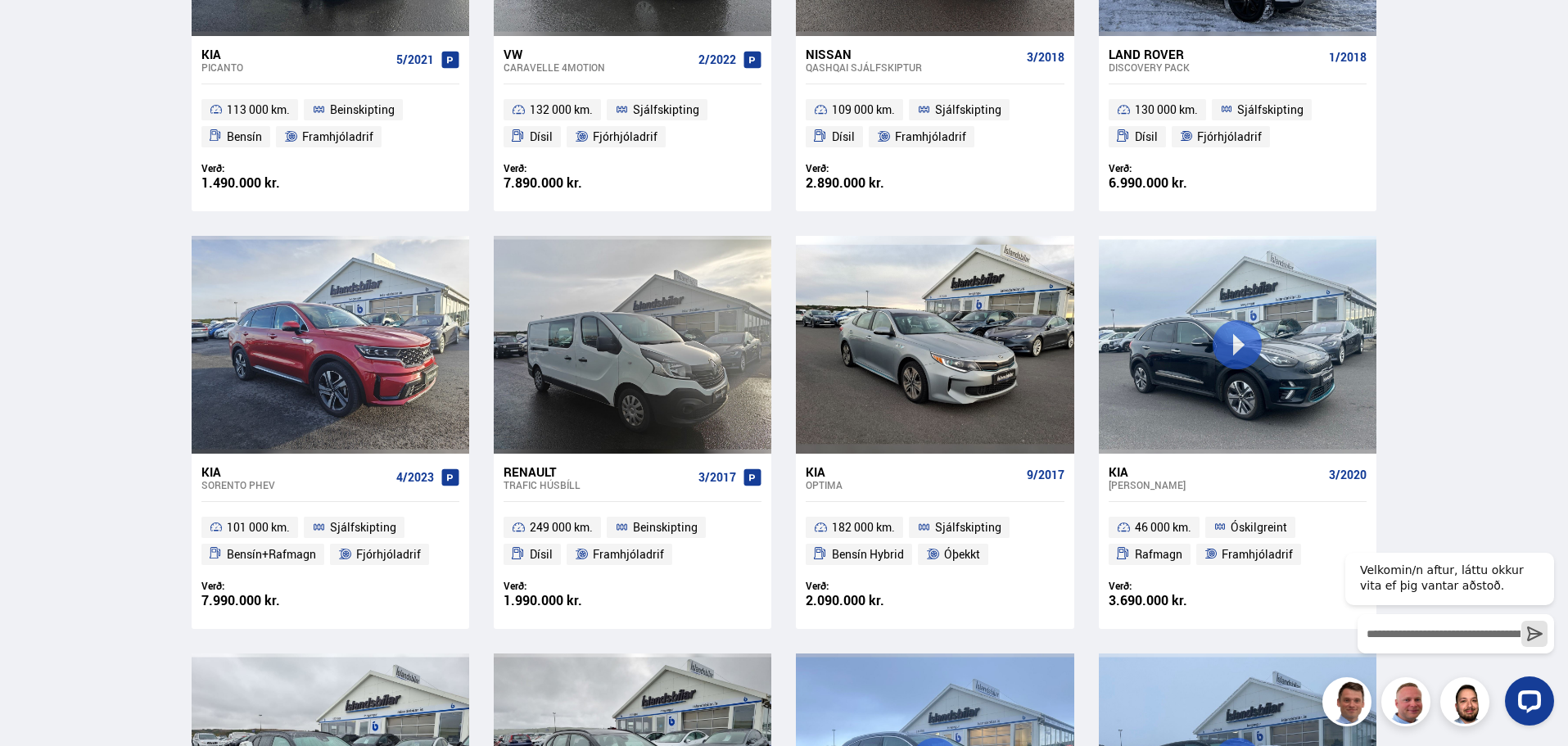
scroll to position [0, 0]
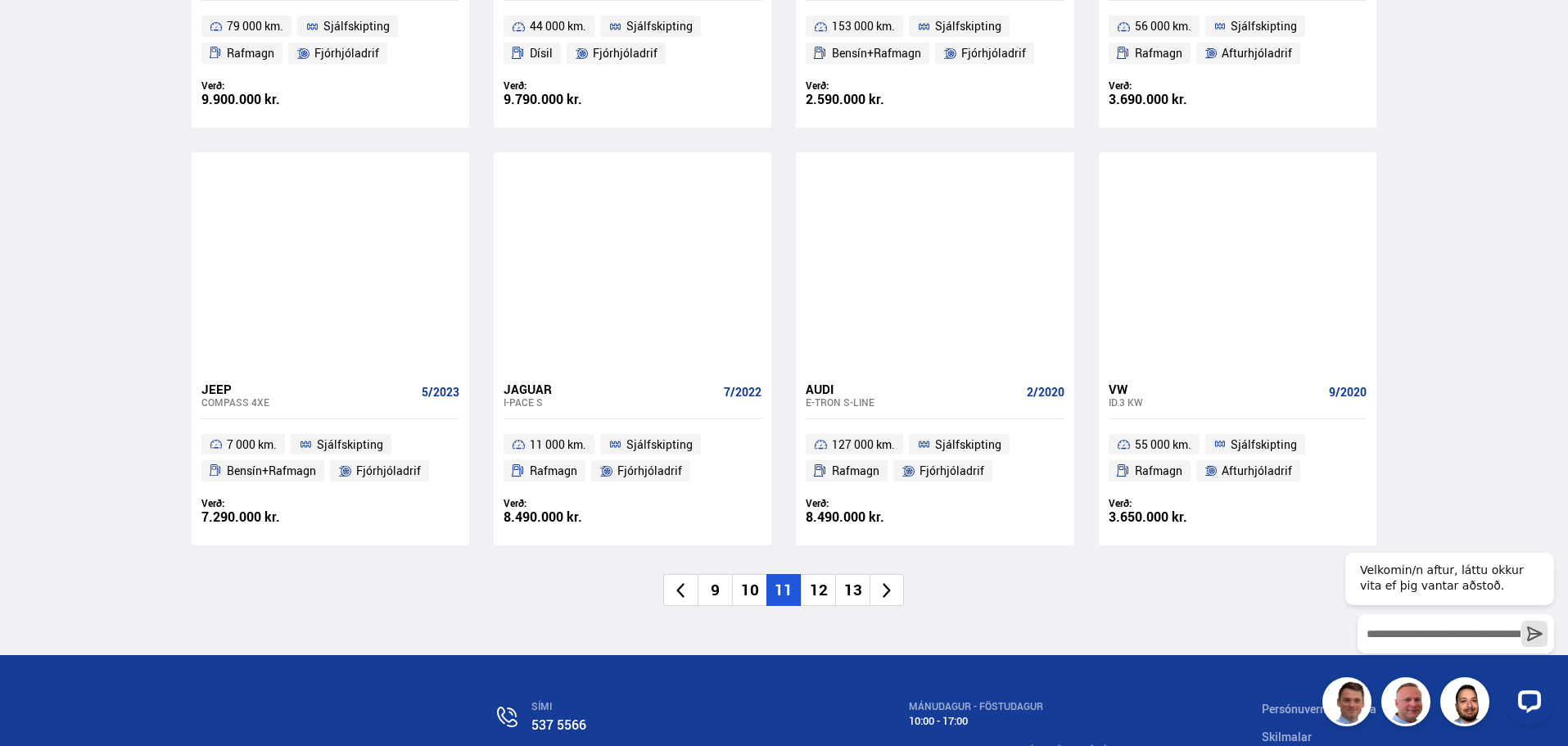
scroll to position [2457, 0]
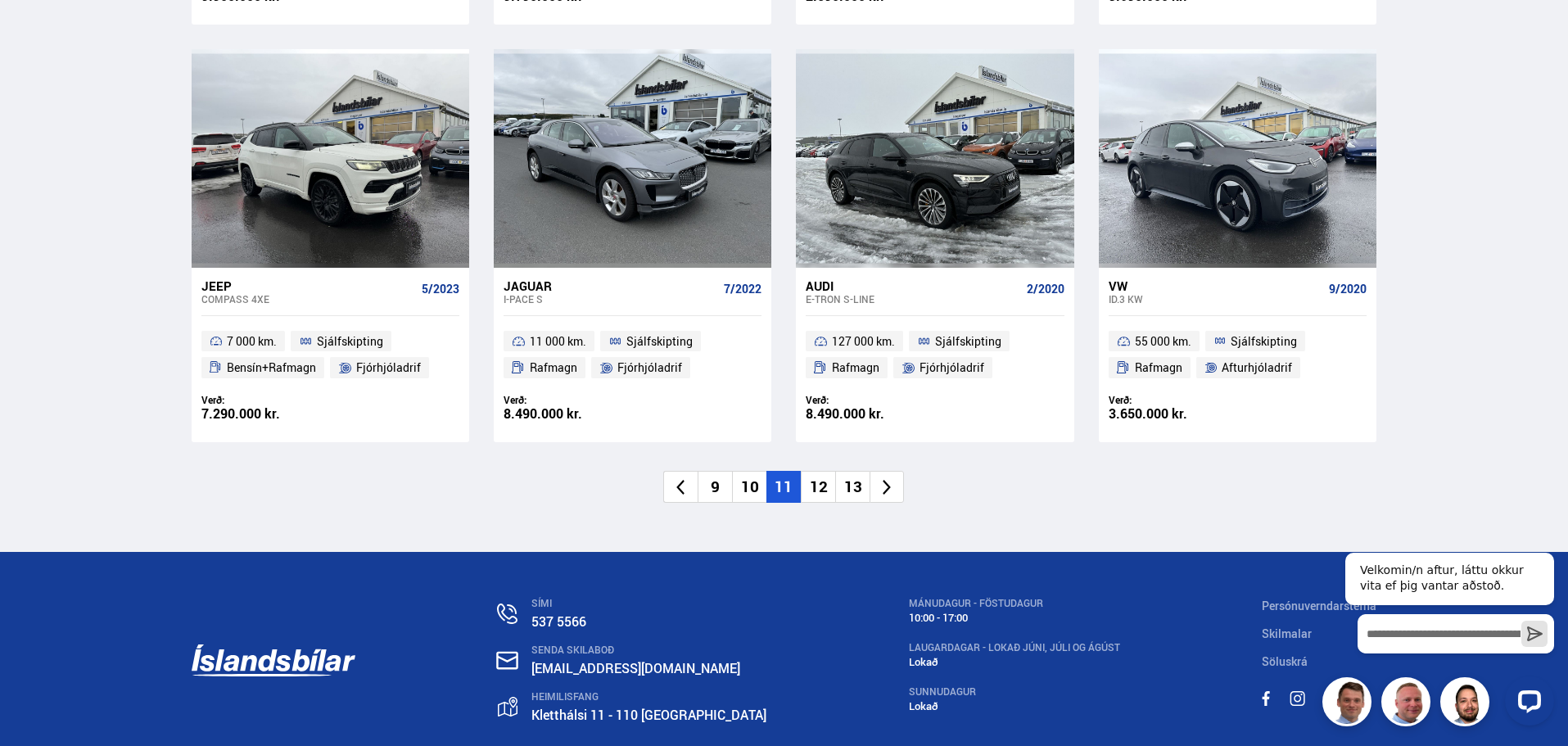
click at [818, 471] on li "12" at bounding box center [819, 486] width 35 height 32
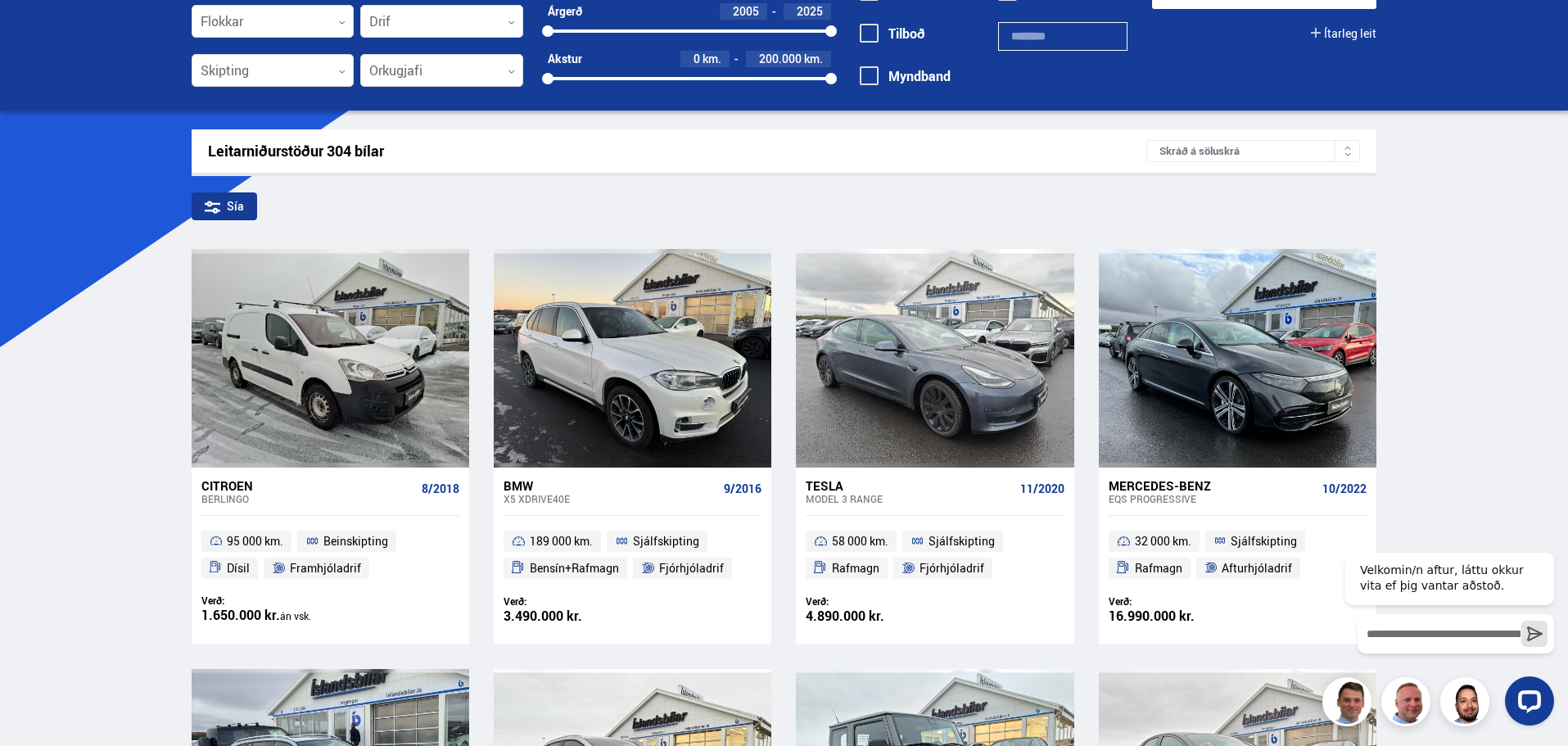
scroll to position [45, 0]
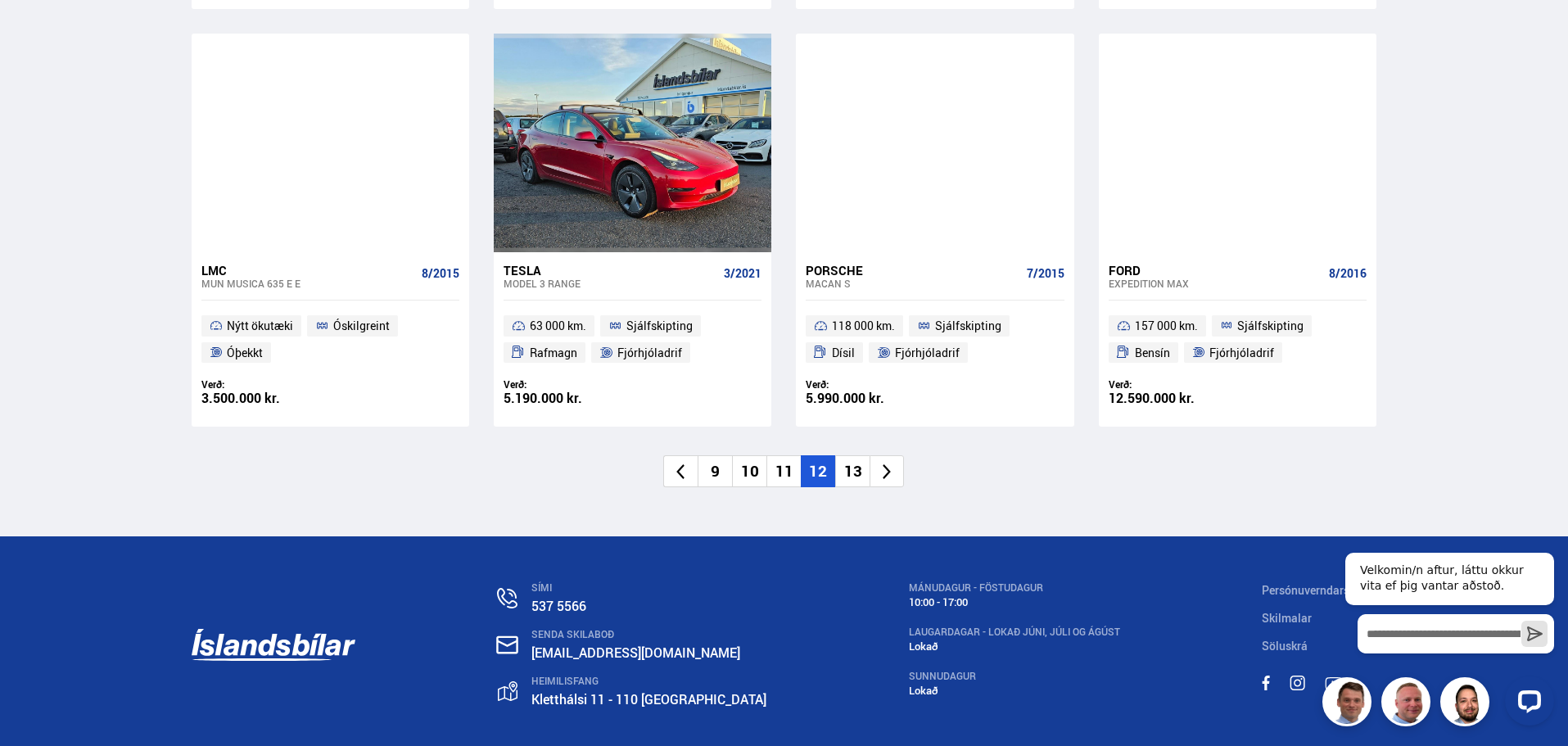
scroll to position [2518, 0]
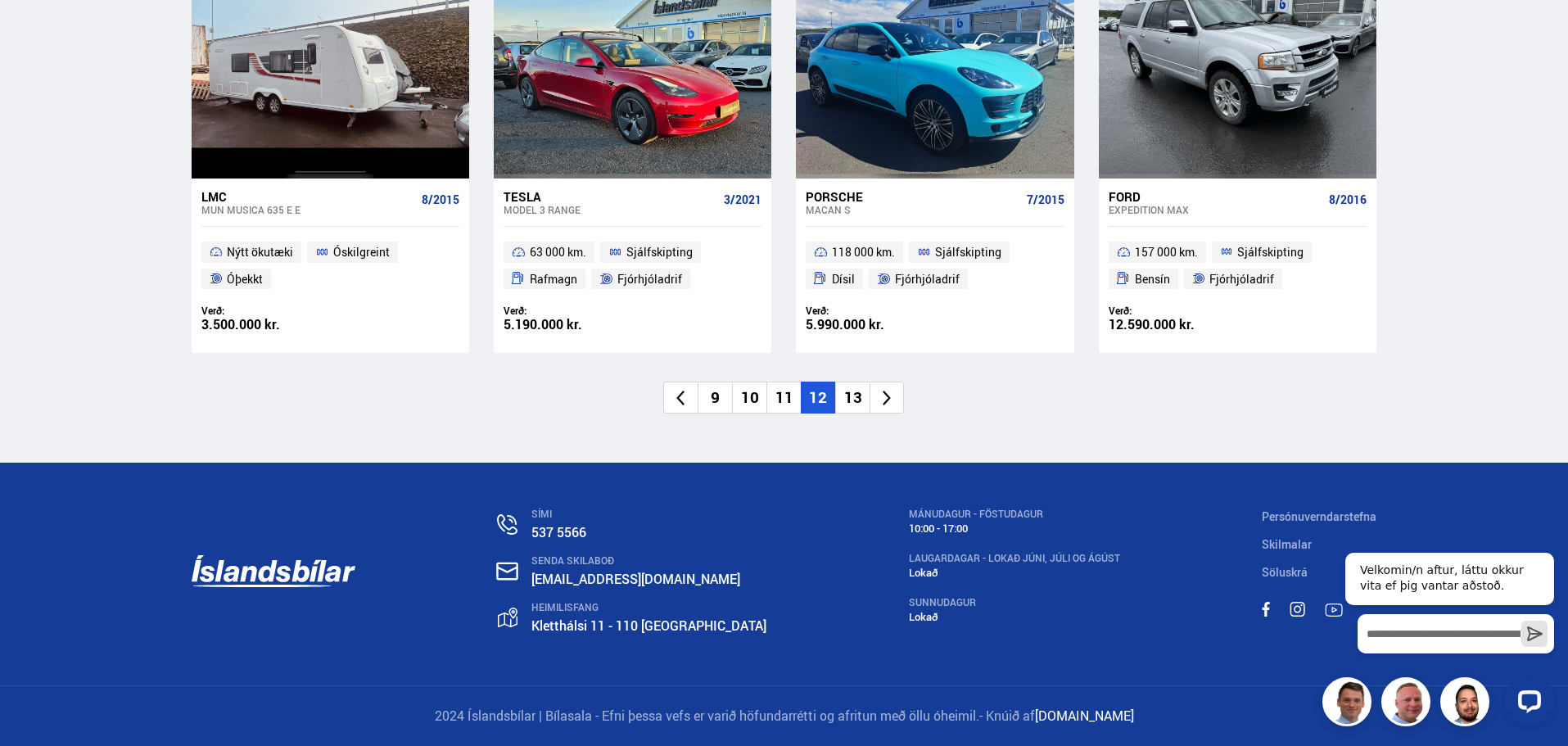
click at [849, 397] on li "13" at bounding box center [853, 397] width 35 height 32
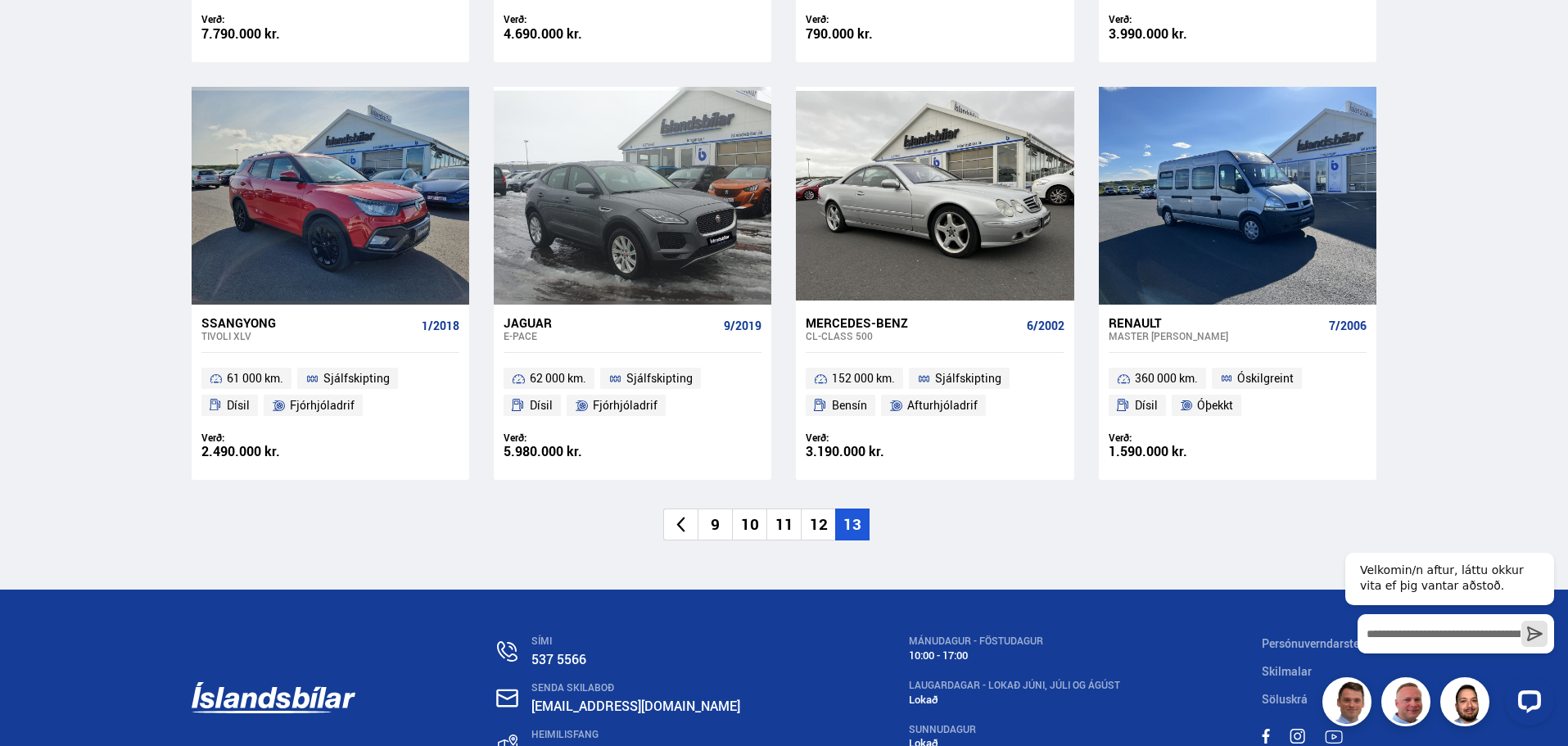
scroll to position [1557, 0]
